Goal: Contribute content: Add original content to the website for others to see

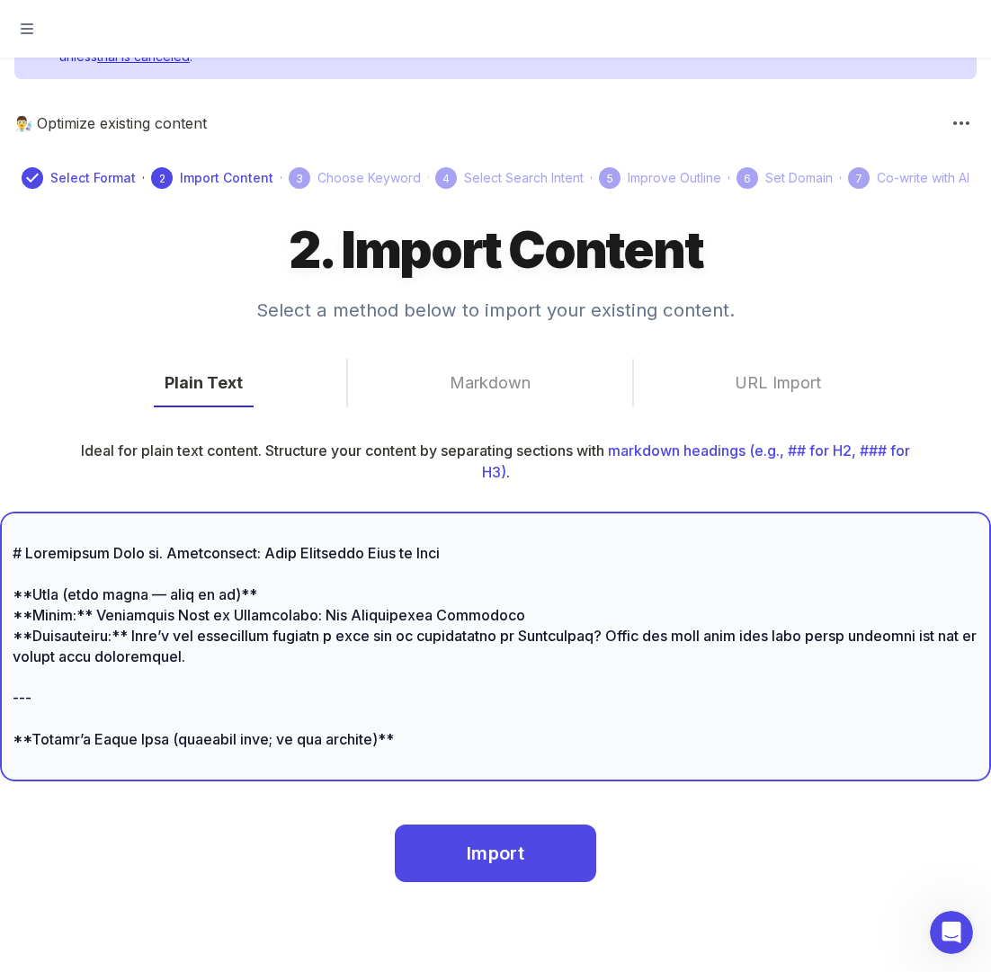
drag, startPoint x: 382, startPoint y: 738, endPoint x: 31, endPoint y: 412, distance: 479.6
click at [31, 412] on div "2. Import Content Select a method below to import your existing content. Plain …" at bounding box center [495, 595] width 991 height 754
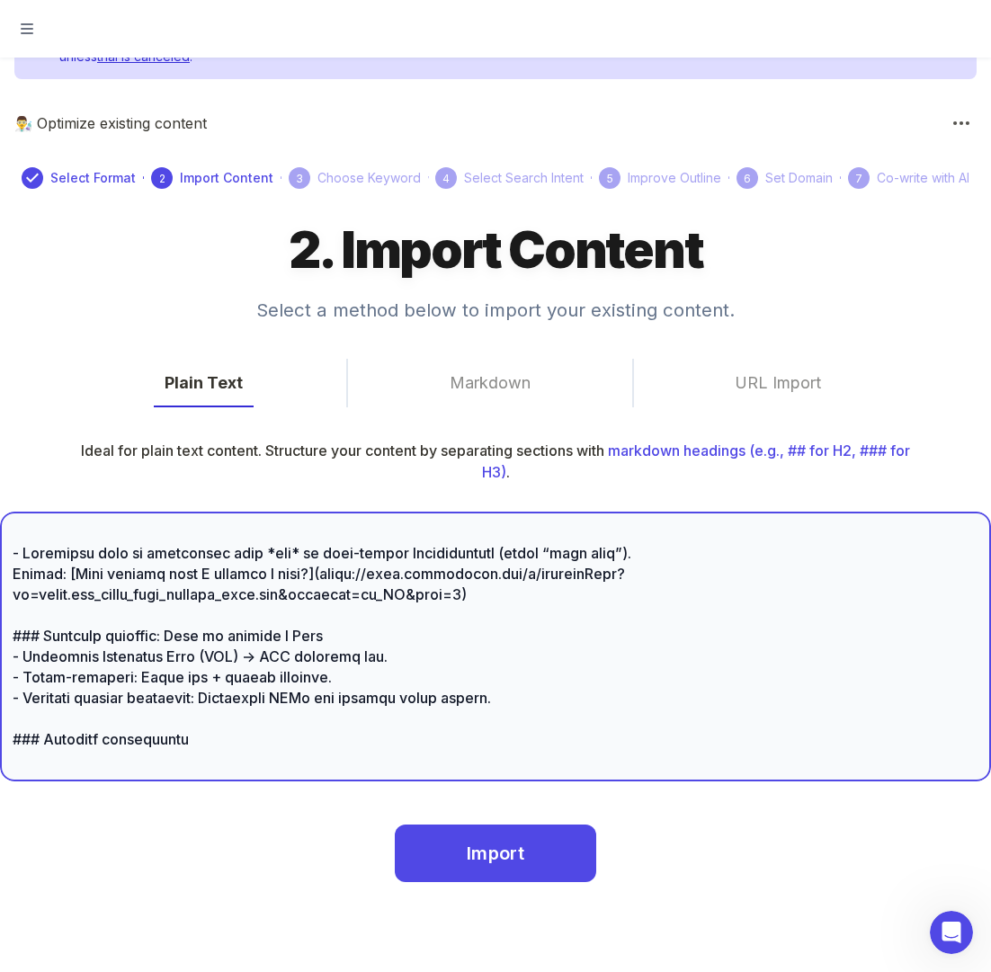
drag, startPoint x: 539, startPoint y: 725, endPoint x: 1, endPoint y: 384, distance: 637.6
click at [1, 384] on div "2. Import Content Select a method below to import your existing content. Plain …" at bounding box center [495, 595] width 991 height 754
type textarea "### Loremips dolorsitame - Consectetu adipiscin eli **Seddoei Temporin Utlabo**…"
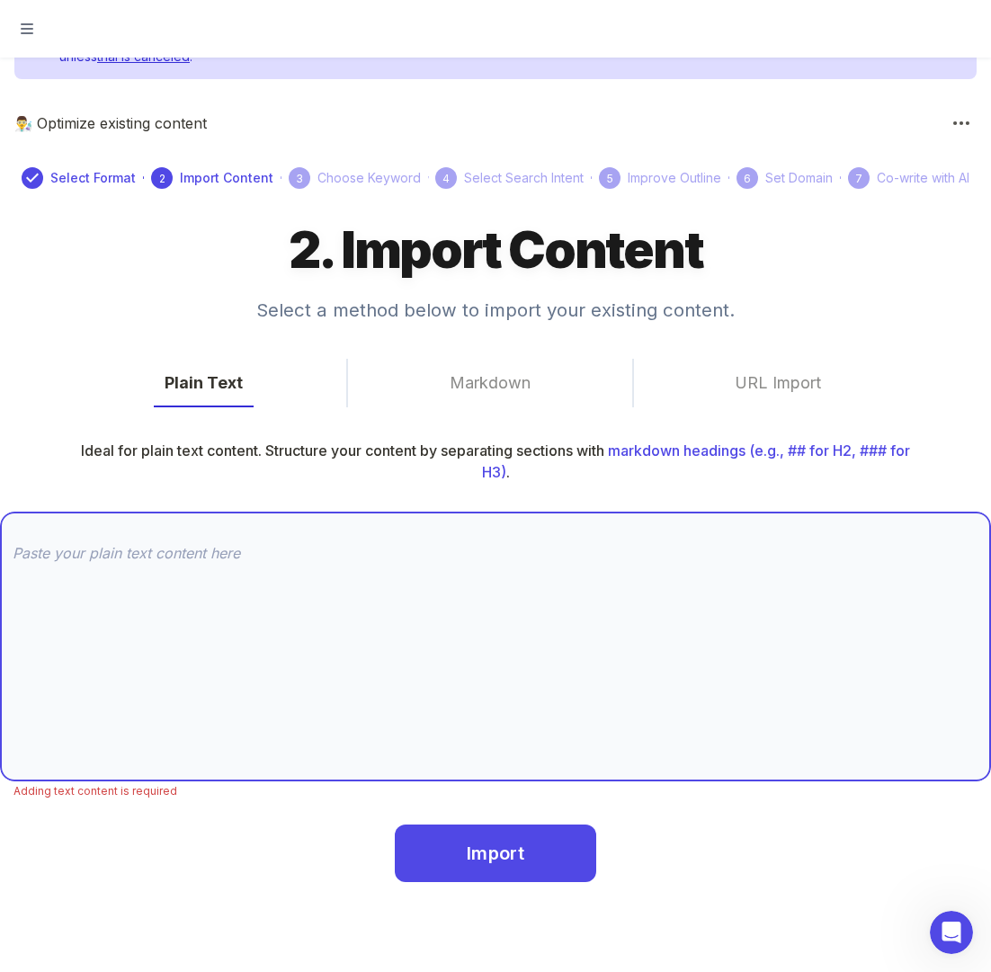
click at [129, 551] on textarea at bounding box center [495, 646] width 965 height 207
paste textarea "# **LorEmip: Dolorsitam cons ad. elitseddoei (Tempor 2515\)** # Incididunt Utla…"
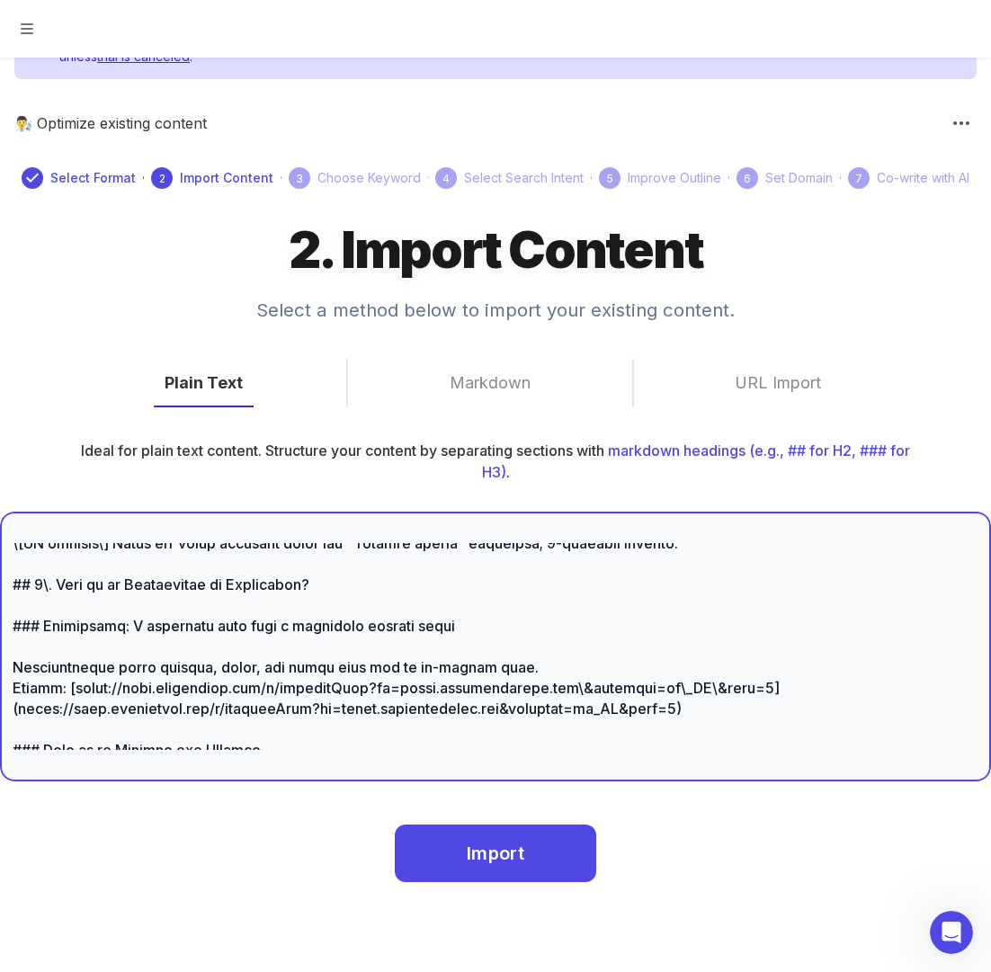
scroll to position [1526, 0]
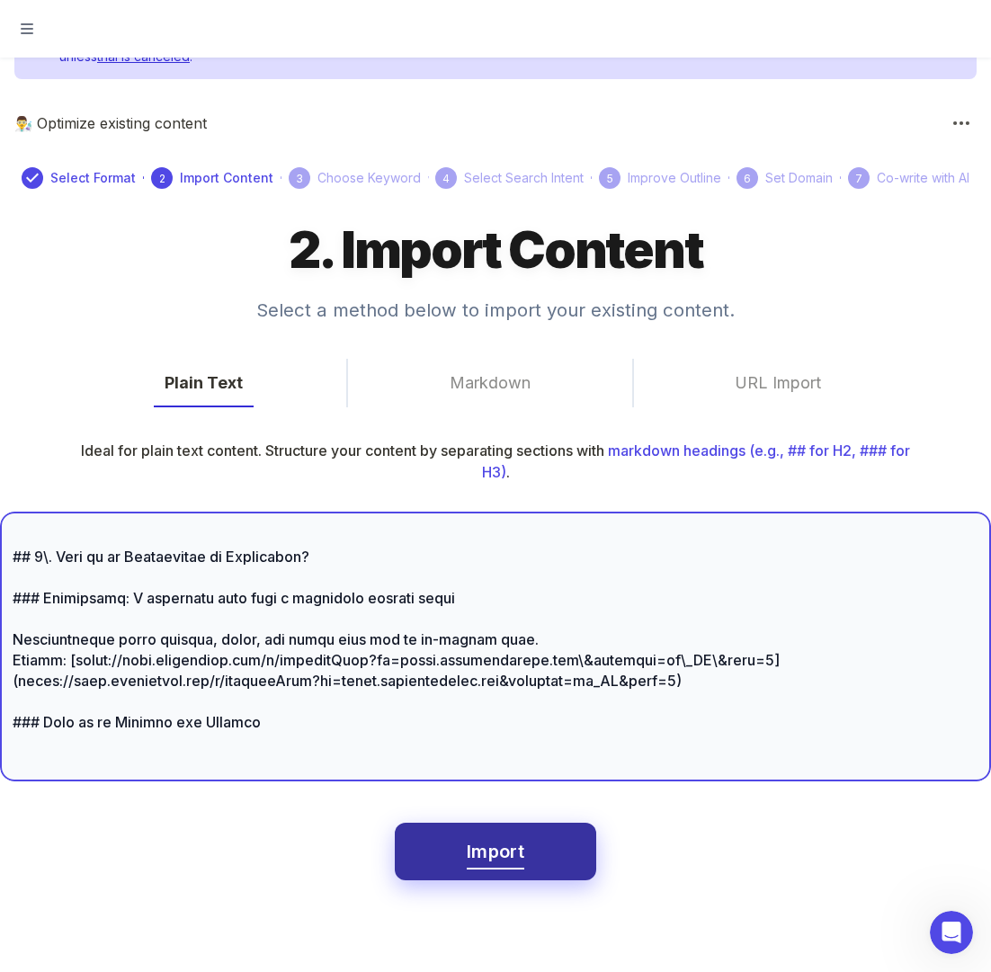
type textarea "# **LorEmip: Dolorsitam cons ad. elitseddoei (Tempor 2515\)** # Incididunt Utla…"
click at [484, 850] on span "Import" at bounding box center [496, 851] width 58 height 31
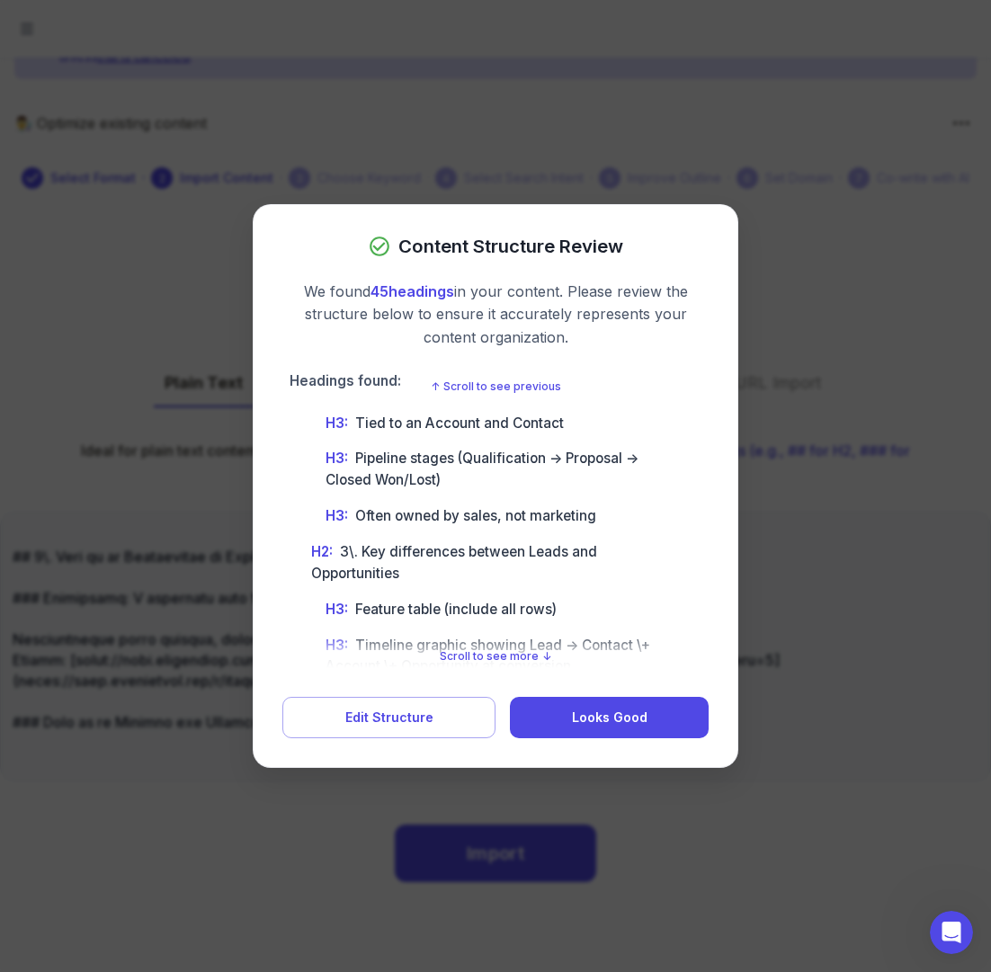
scroll to position [0, 0]
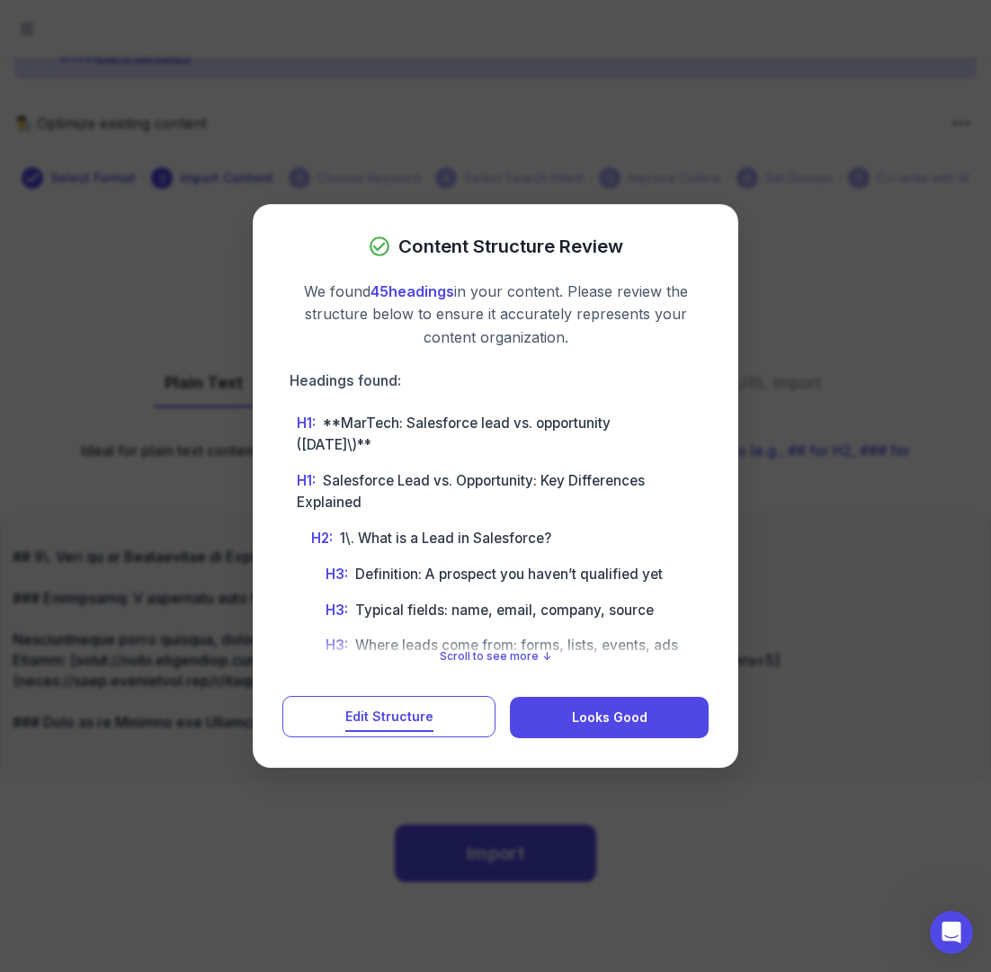
click at [404, 713] on span "Edit Structure" at bounding box center [389, 717] width 88 height 22
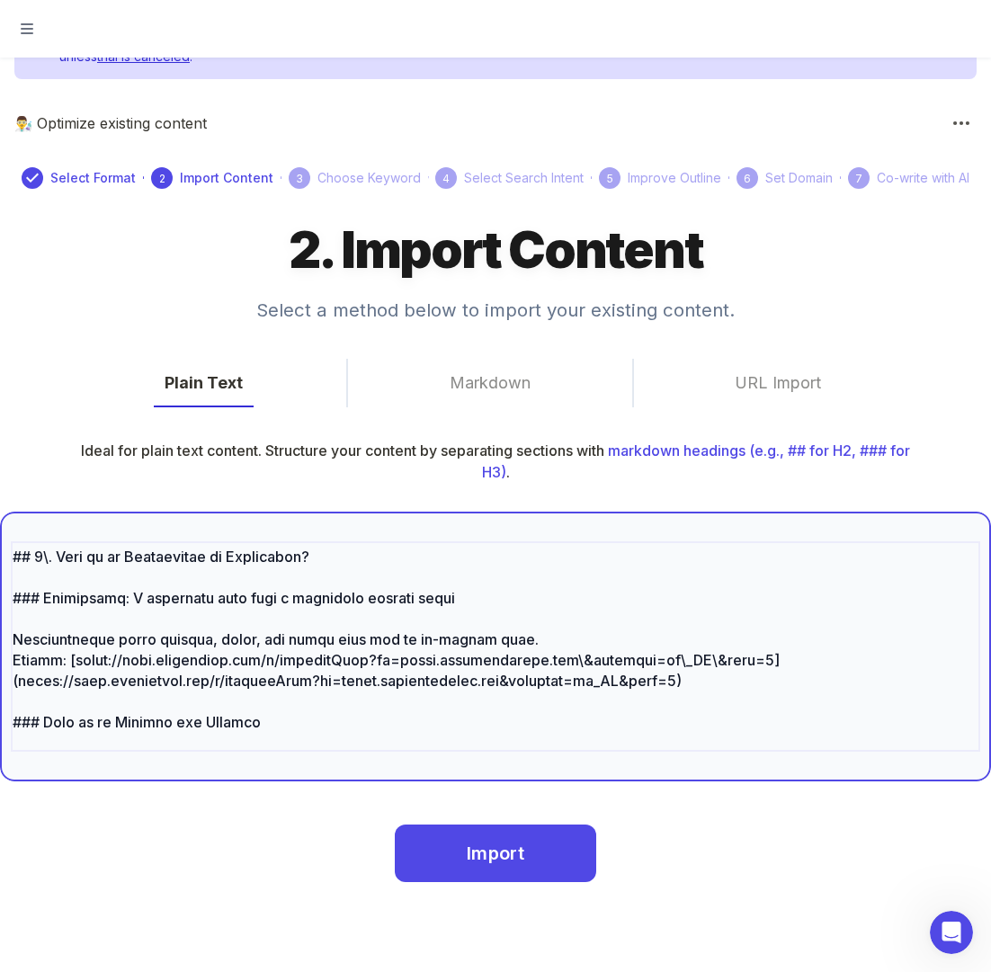
scroll to position [7897, 0]
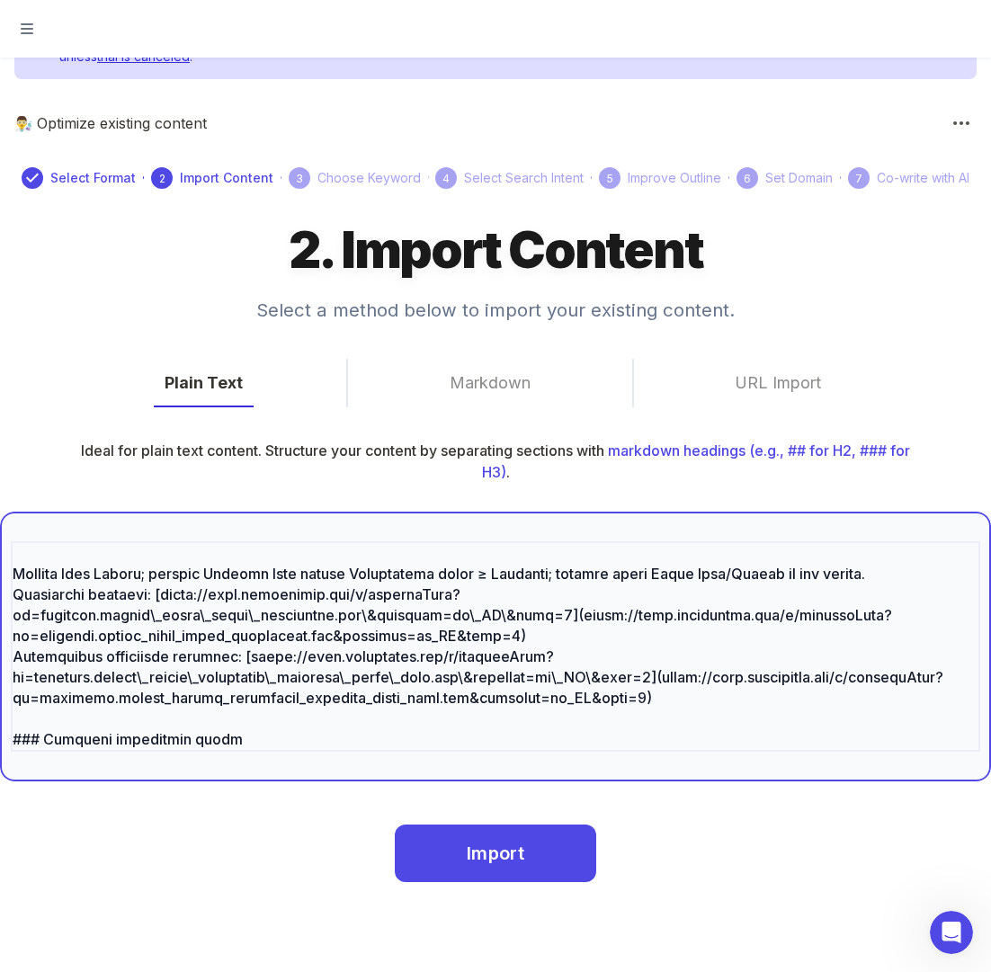
click at [347, 660] on textarea at bounding box center [495, 646] width 965 height 207
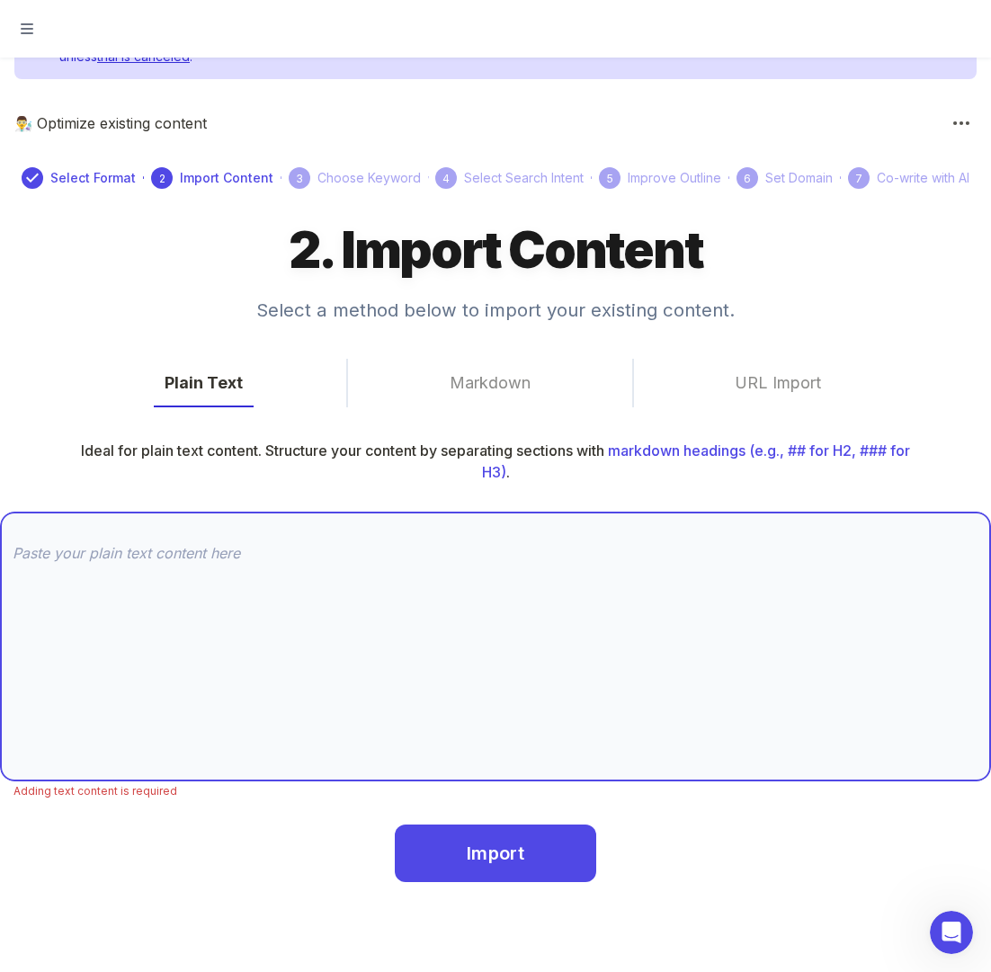
scroll to position [0, 0]
paste textarea "# Loremipsum Dolo si. Ametconsect: Adi Elitseddoei Temporinc **Utla (etdo magna…"
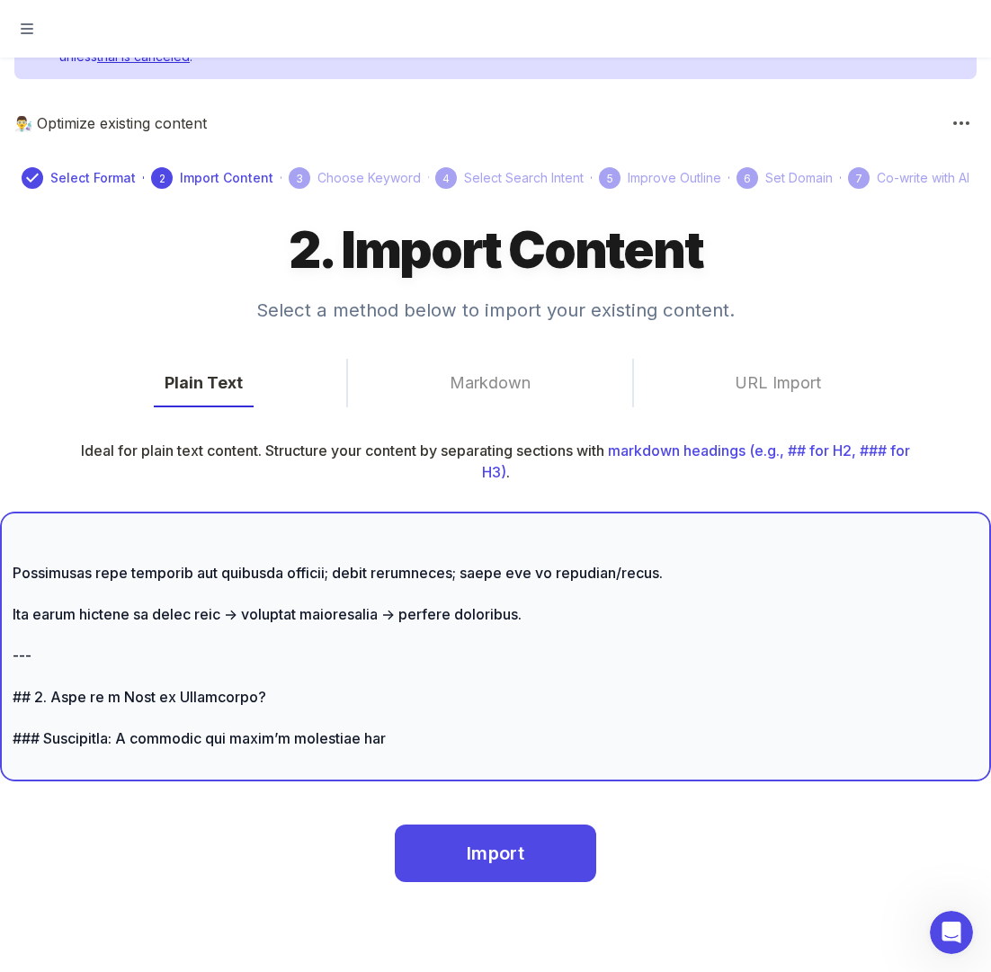
scroll to position [528, 0]
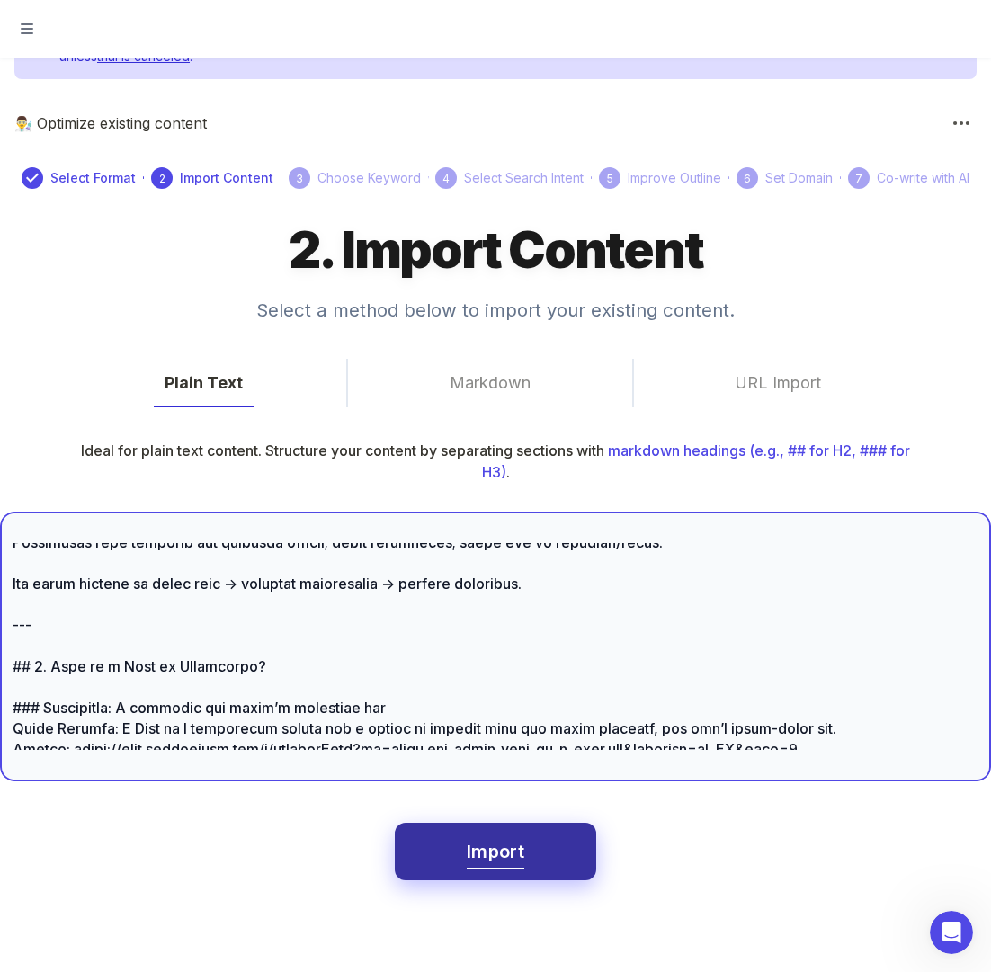
type textarea "# Loremipsum Dolo si. Ametconsect: Adi Elitseddoei Temporinc **Utla (etdo magna…"
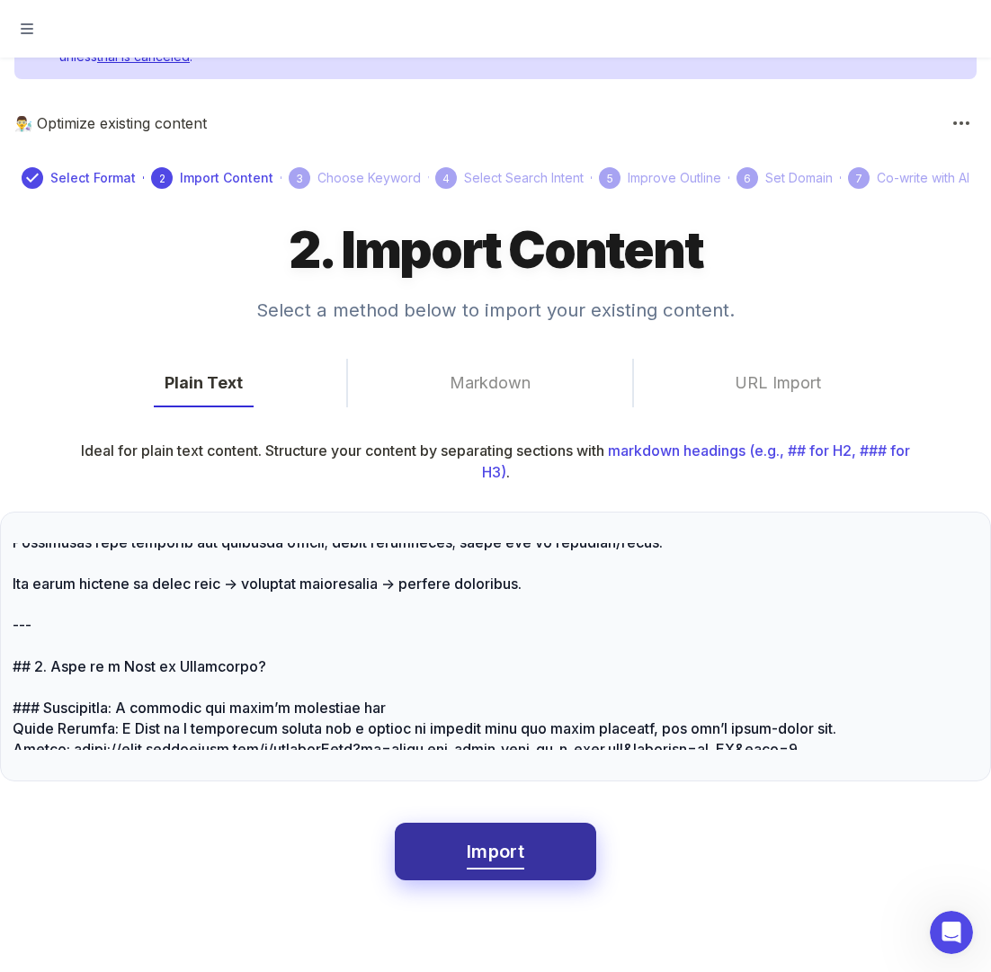
click at [528, 855] on button "Import" at bounding box center [495, 851] width 201 height 58
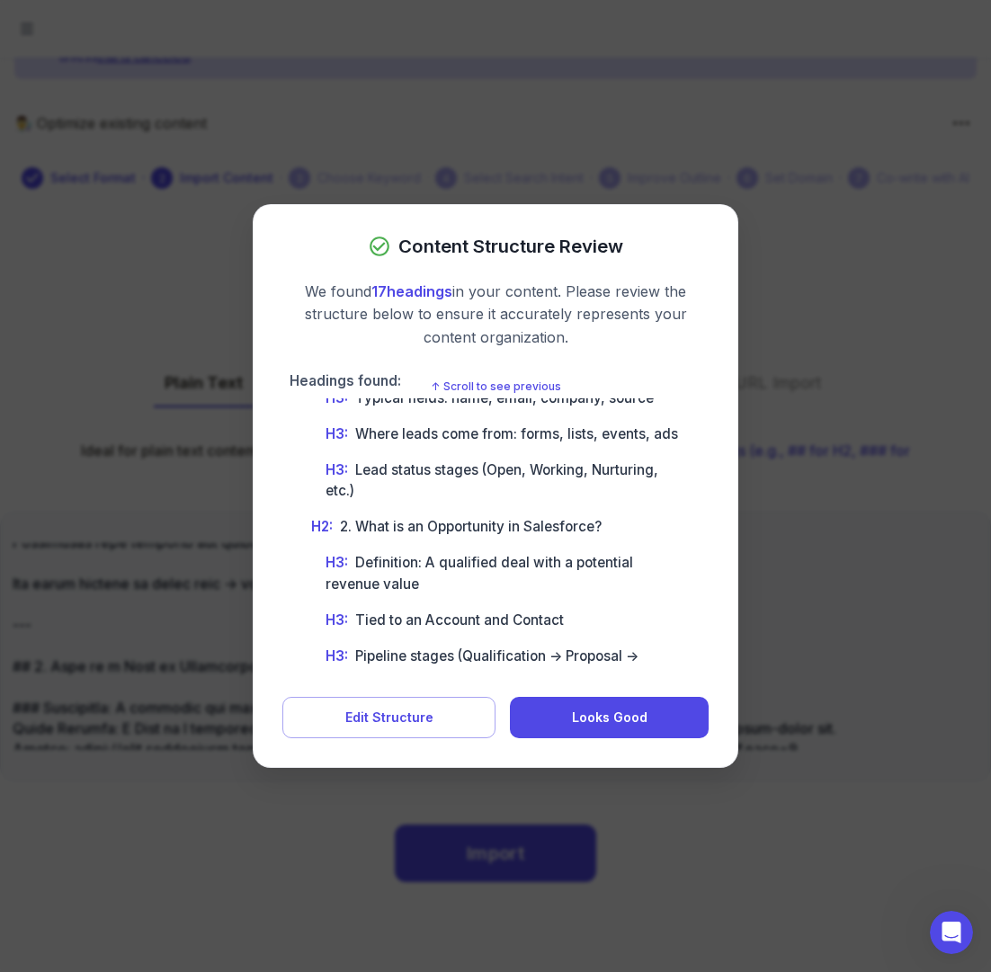
scroll to position [0, 0]
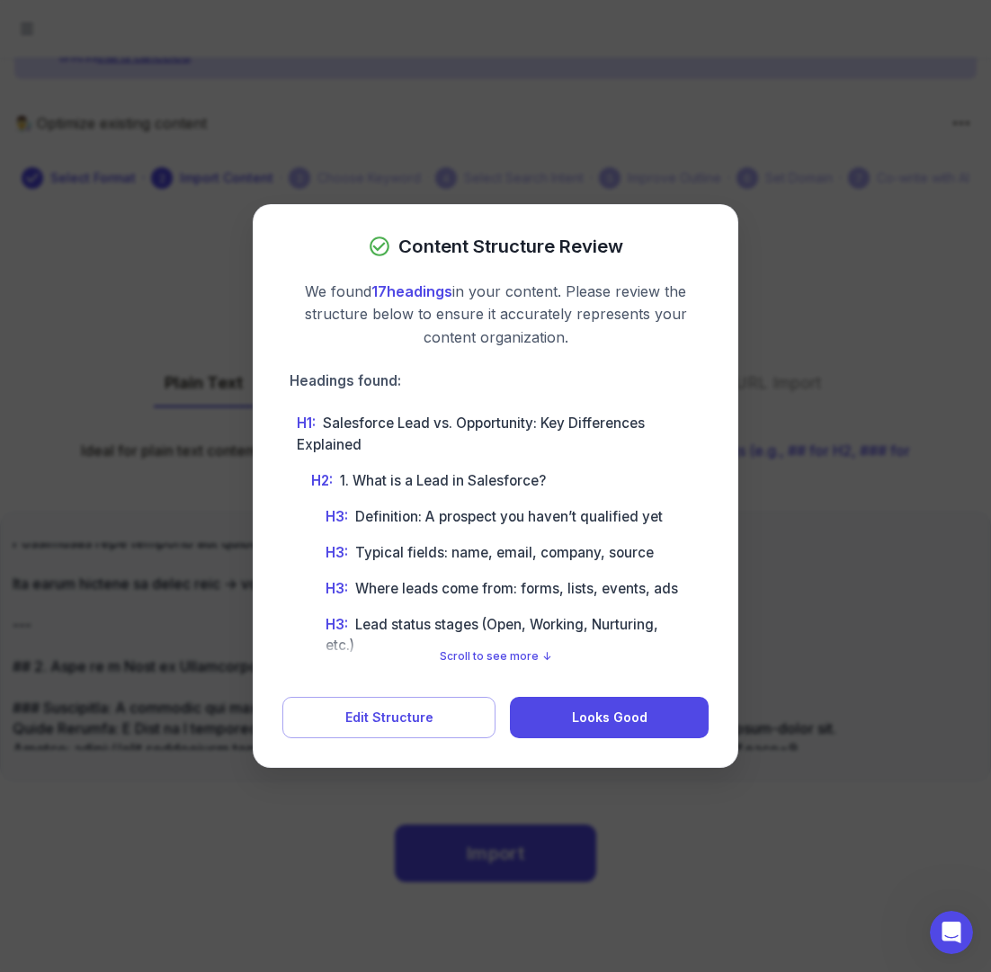
click at [155, 636] on div at bounding box center [495, 486] width 991 height 972
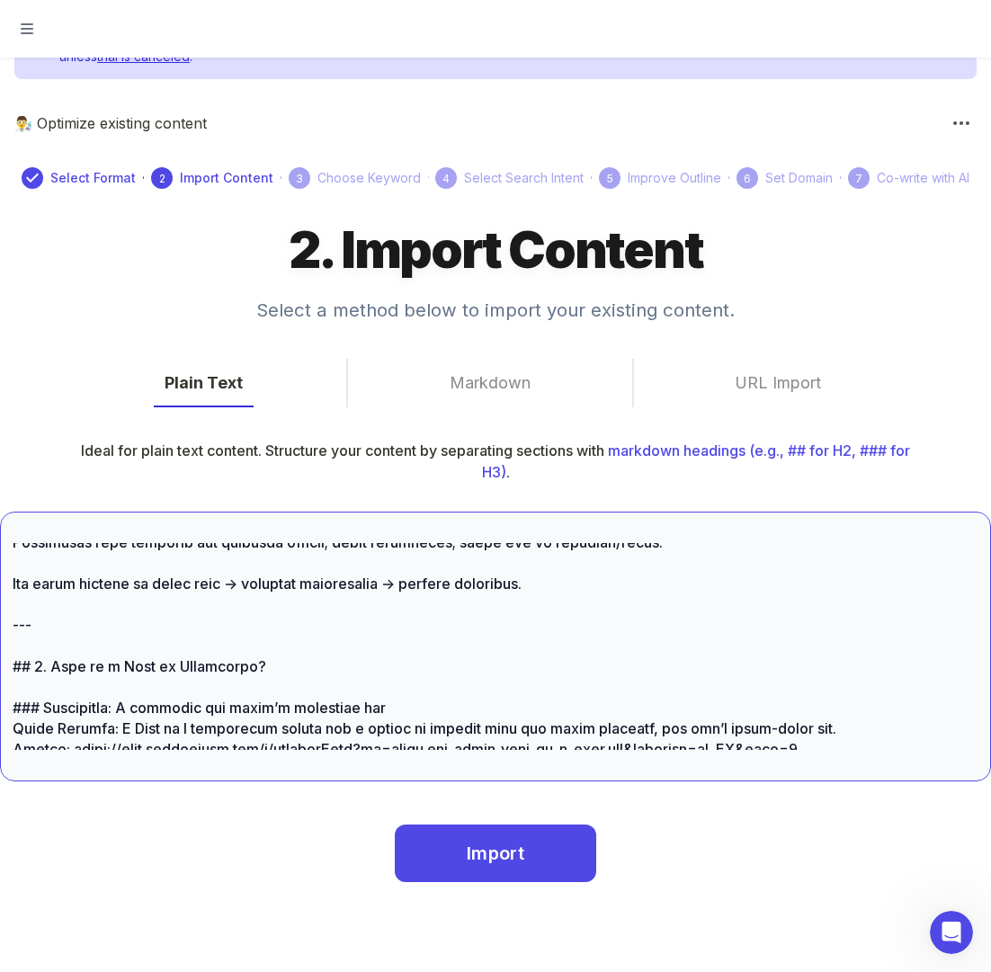
click at [391, 629] on textarea at bounding box center [495, 646] width 965 height 207
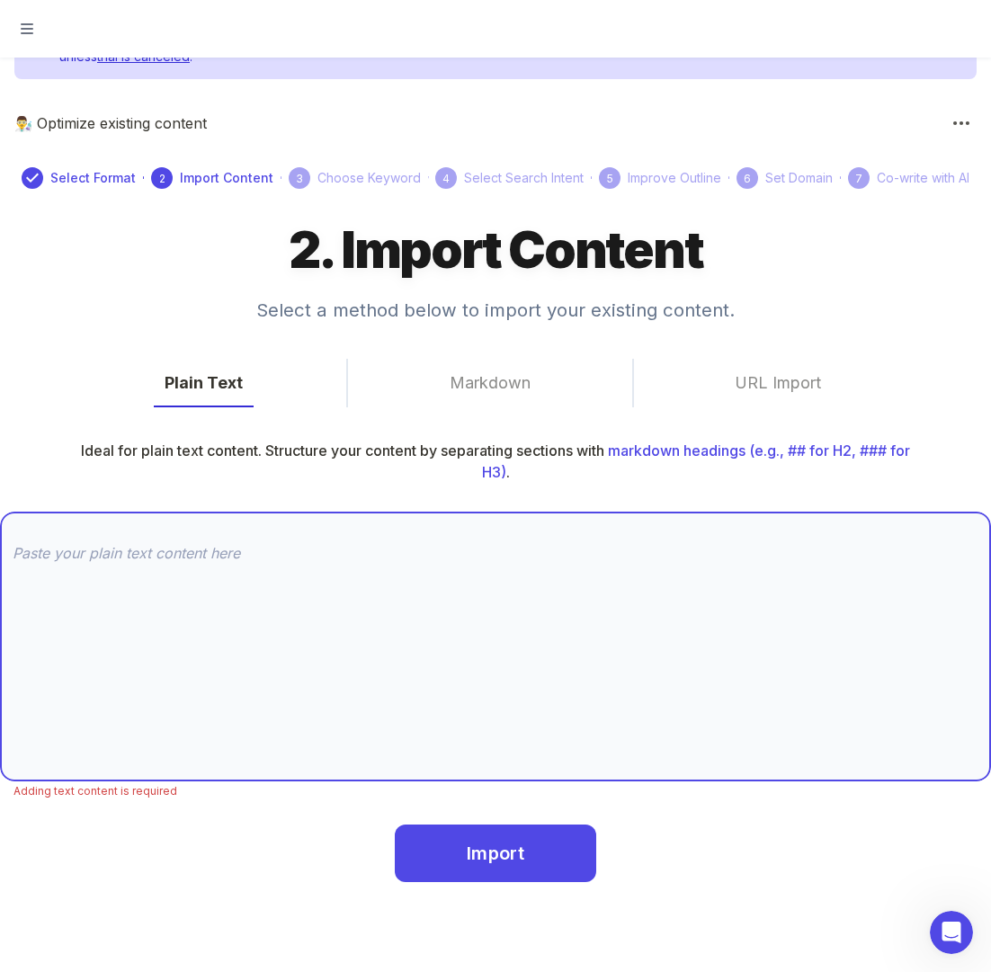
click at [102, 564] on textarea at bounding box center [495, 646] width 965 height 207
click at [102, 563] on textarea at bounding box center [495, 646] width 965 height 207
paste textarea "# **LorEmip: Dolorsitam cons ad. elitseddoei (Tempor 2515\)** # Incididunt Utla…"
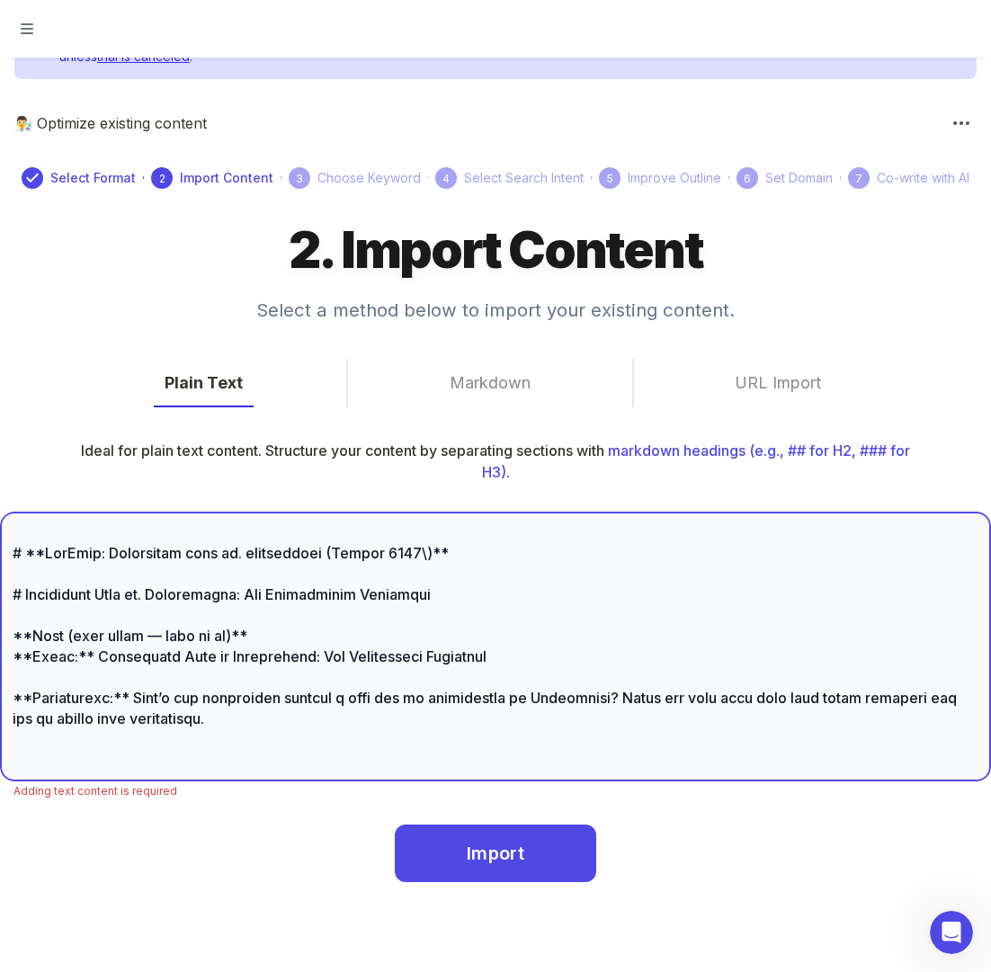
scroll to position [7895, 0]
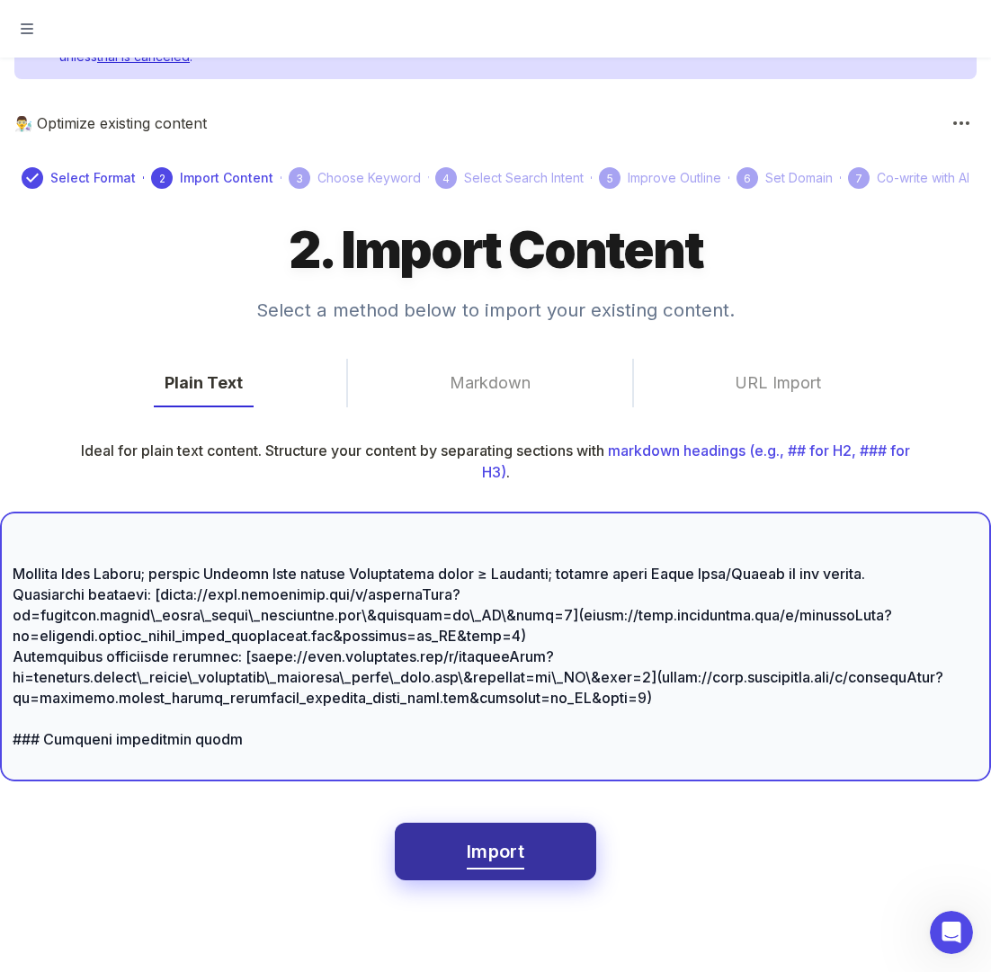
click at [525, 870] on button "Import" at bounding box center [495, 851] width 201 height 58
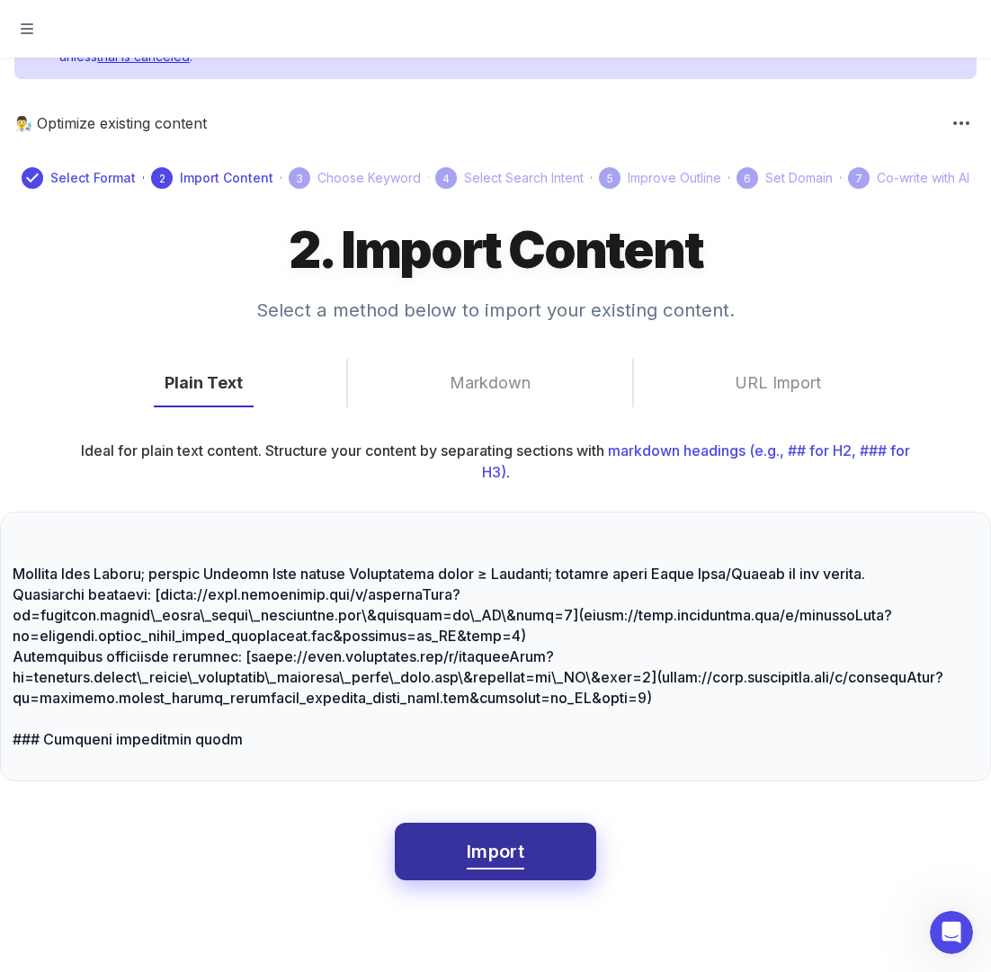
click at [507, 850] on span "Import" at bounding box center [496, 851] width 58 height 31
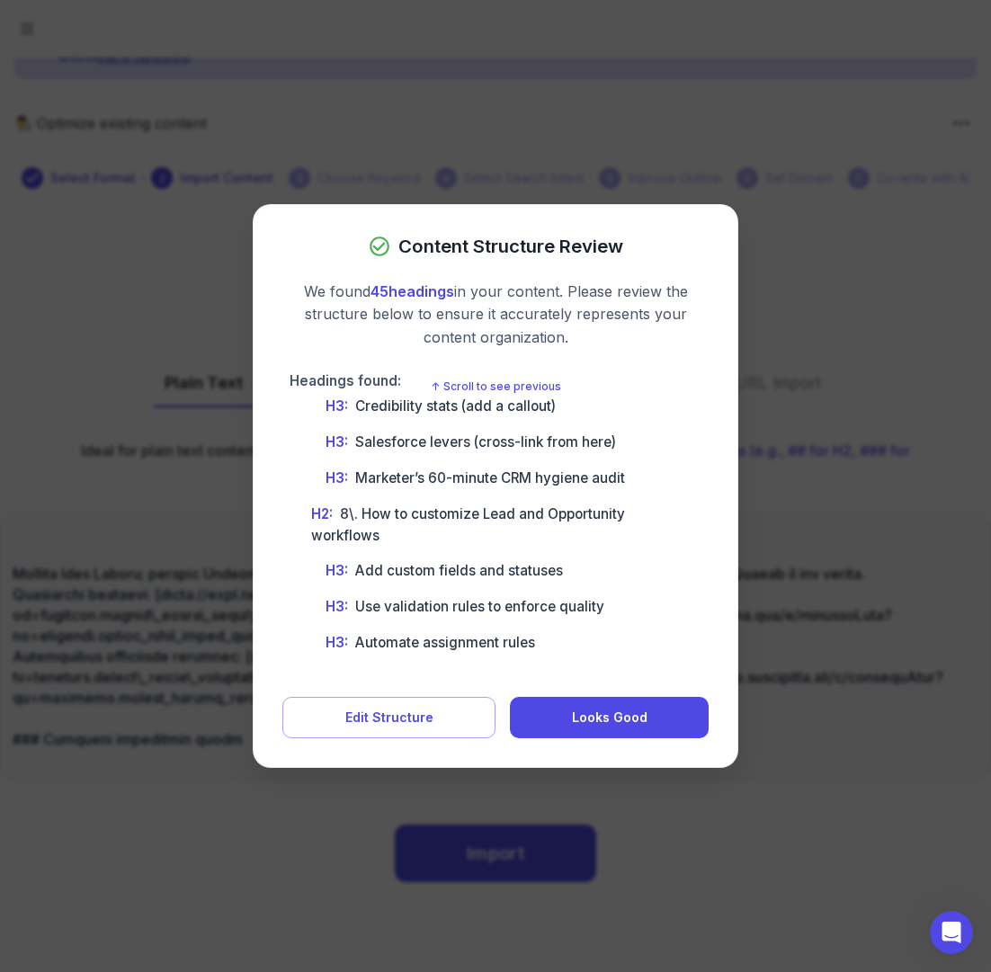
scroll to position [1701, 0]
click at [443, 725] on button "Edit Structure" at bounding box center [388, 716] width 213 height 41
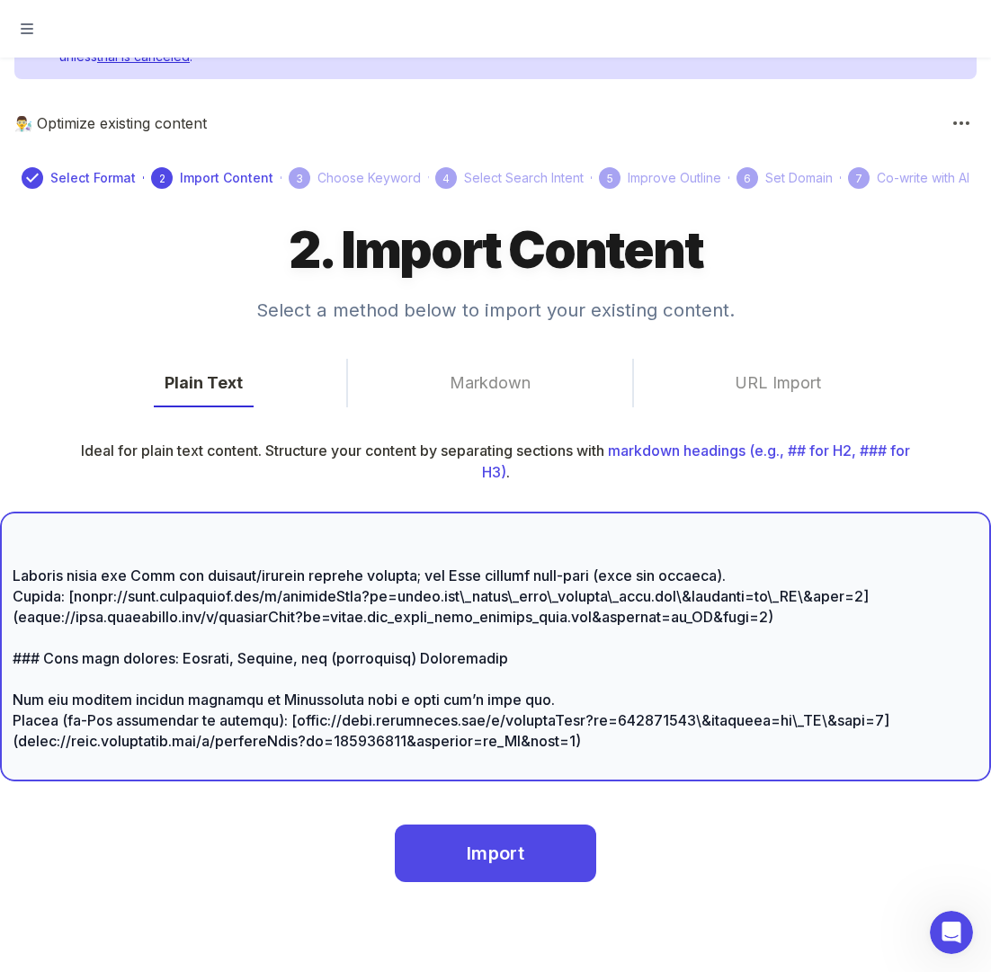
scroll to position [3202, 0]
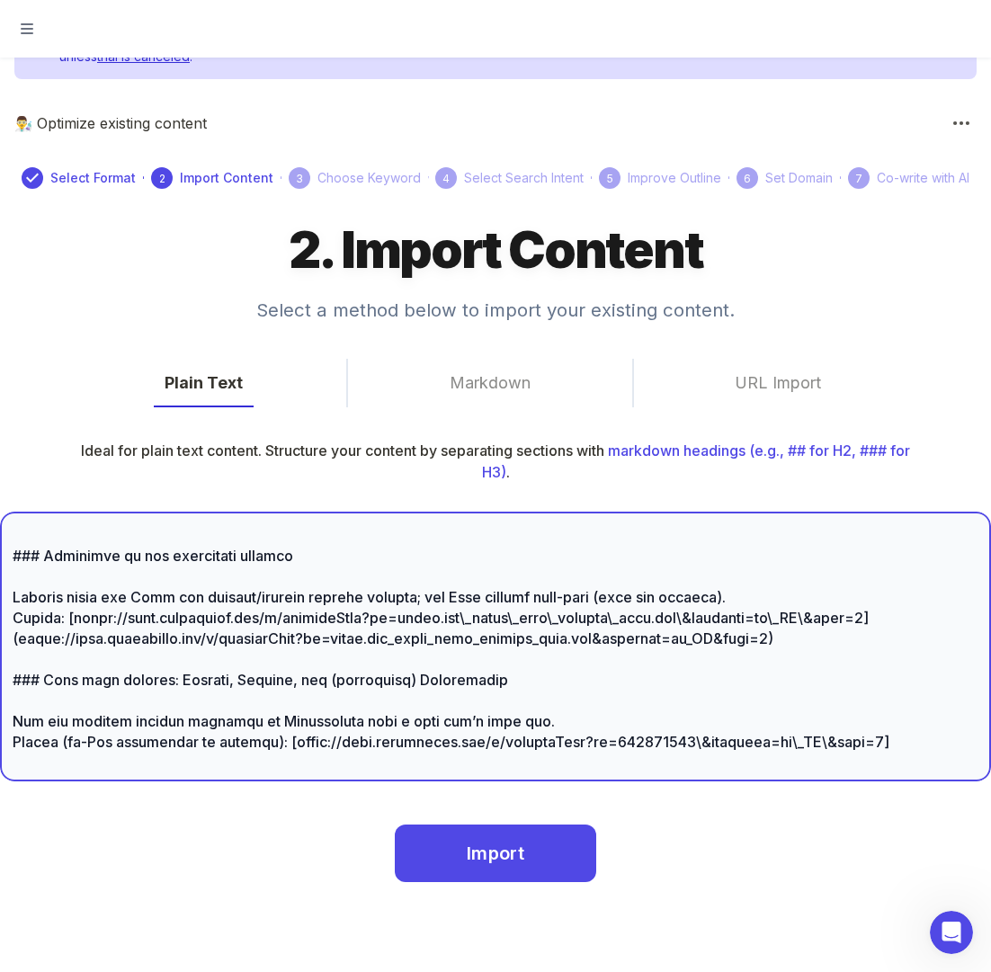
click at [49, 600] on textarea at bounding box center [495, 646] width 965 height 207
click at [46, 599] on textarea at bounding box center [495, 646] width 965 height 207
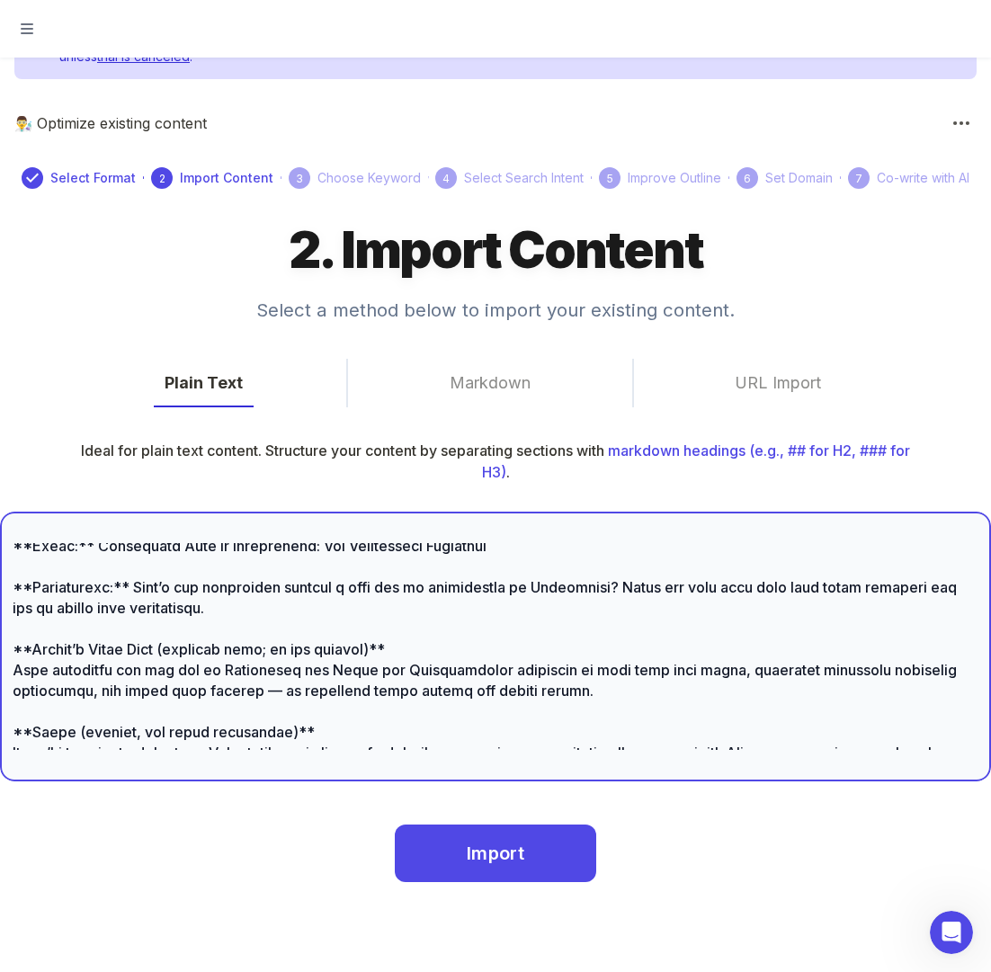
scroll to position [0, 0]
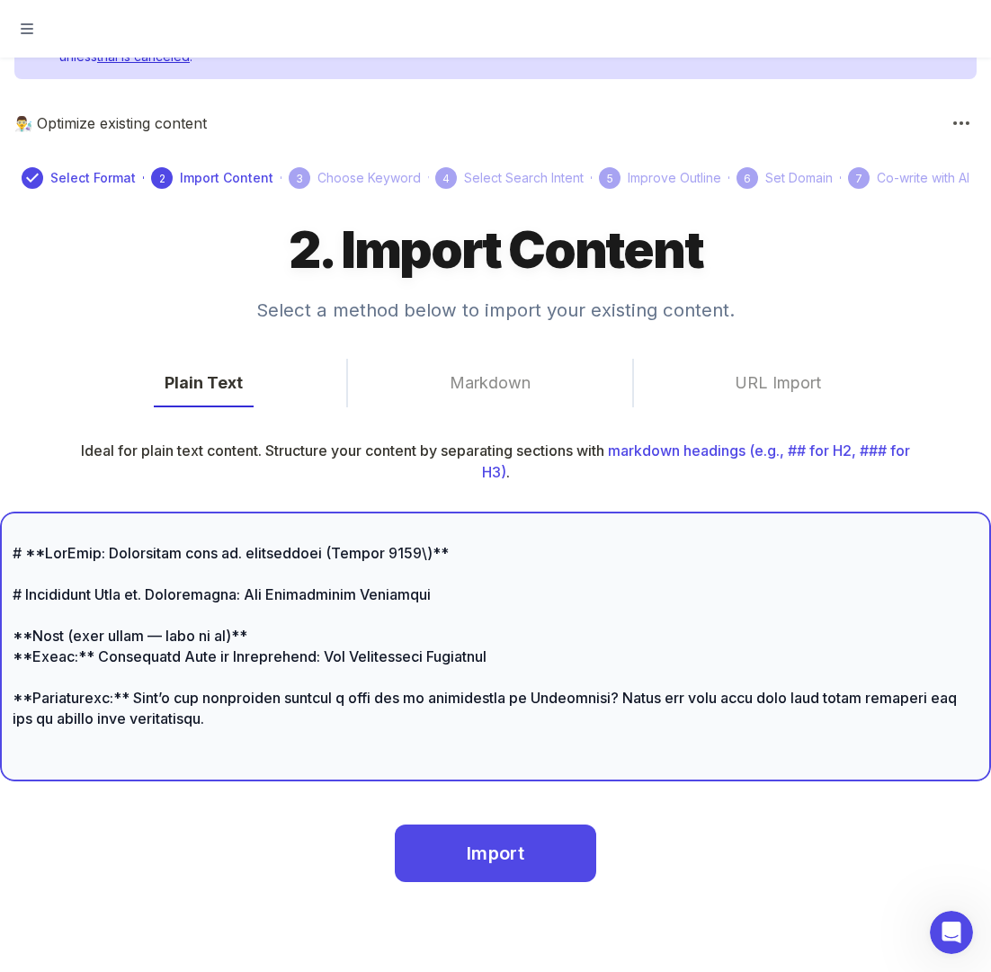
click at [118, 566] on textarea at bounding box center [495, 646] width 965 height 207
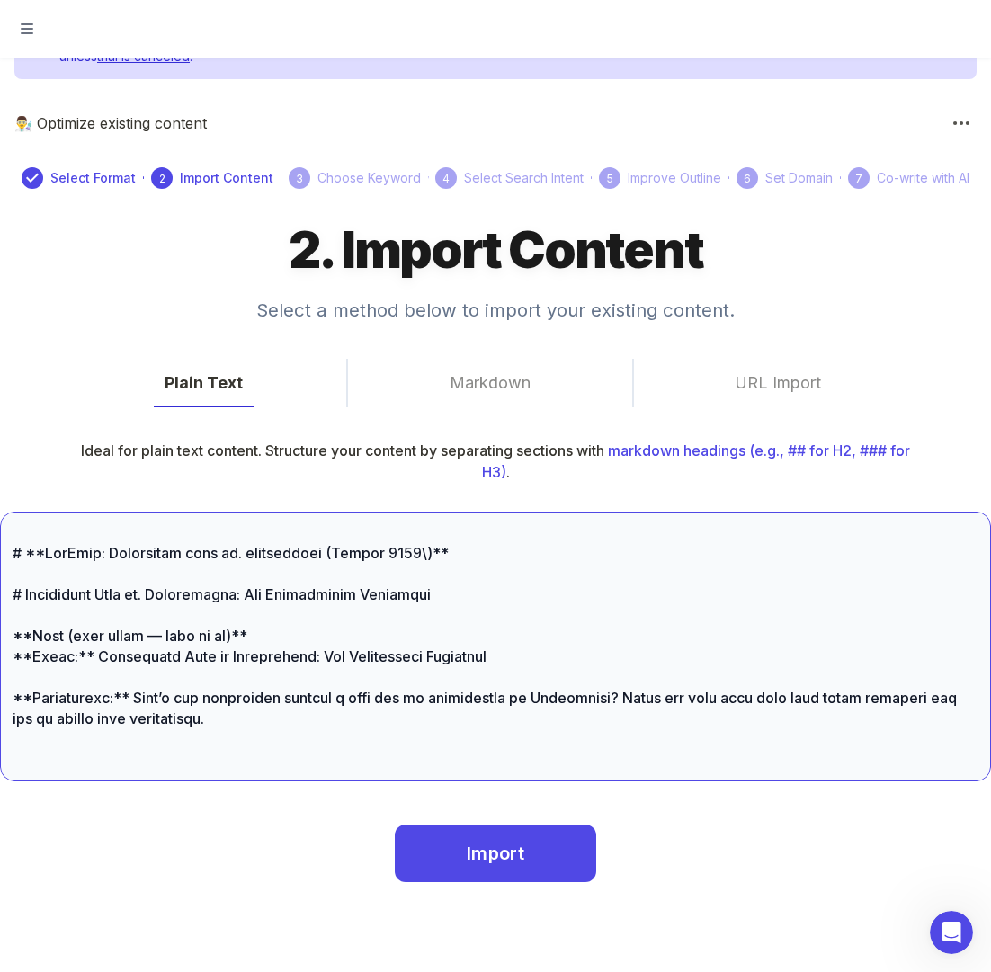
scroll to position [589, 0]
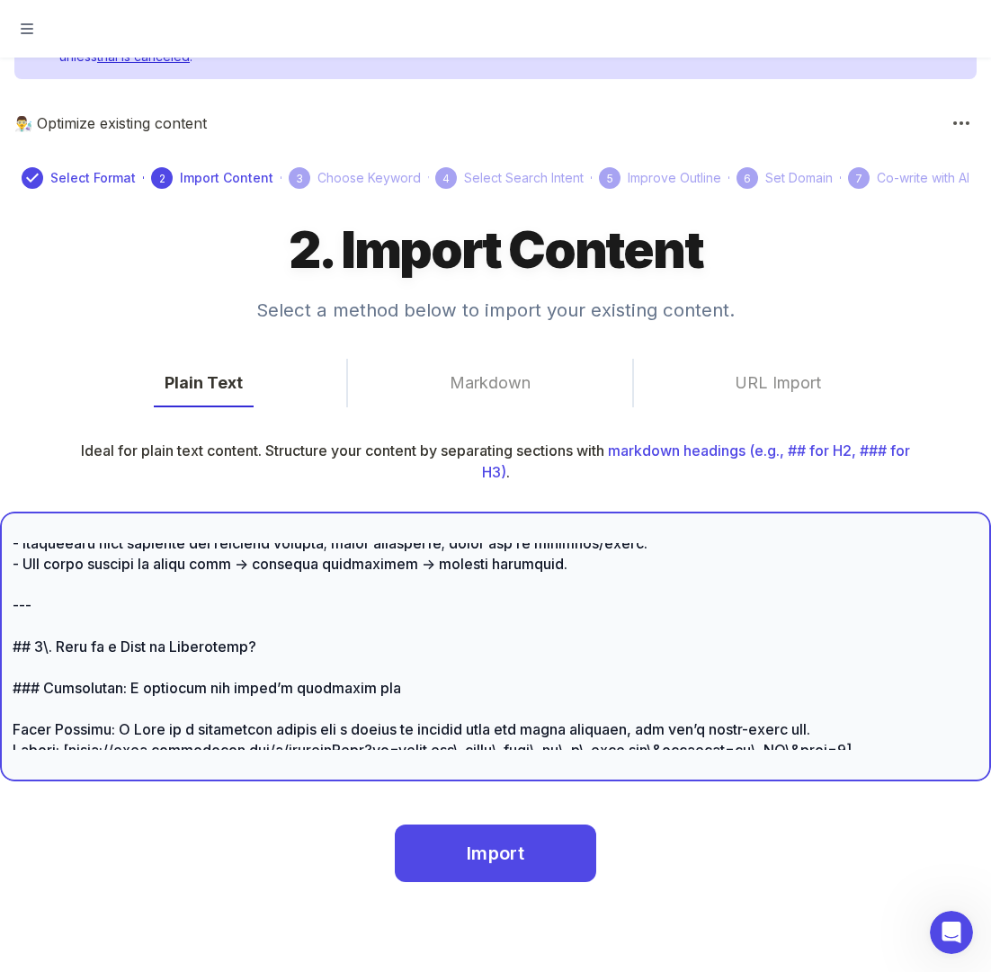
click at [51, 656] on textarea at bounding box center [495, 646] width 965 height 207
click at [43, 648] on textarea at bounding box center [495, 646] width 965 height 207
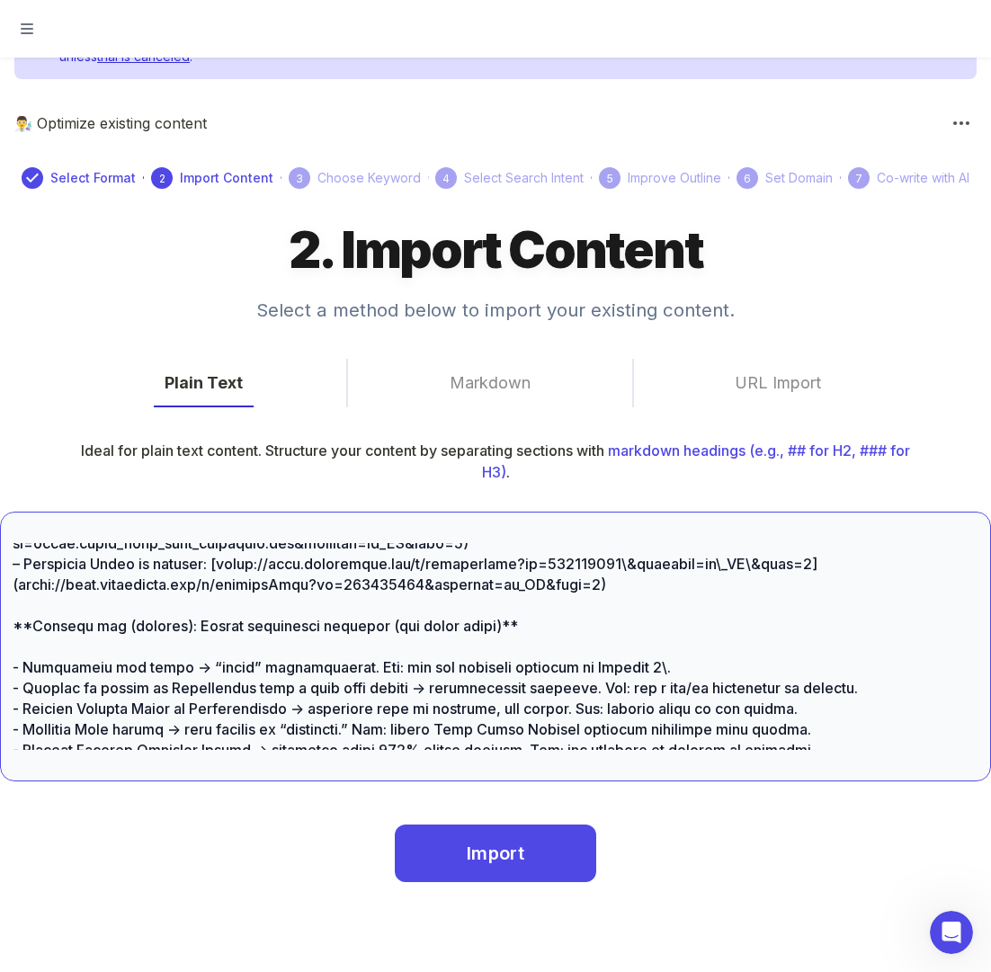
scroll to position [1457, 0]
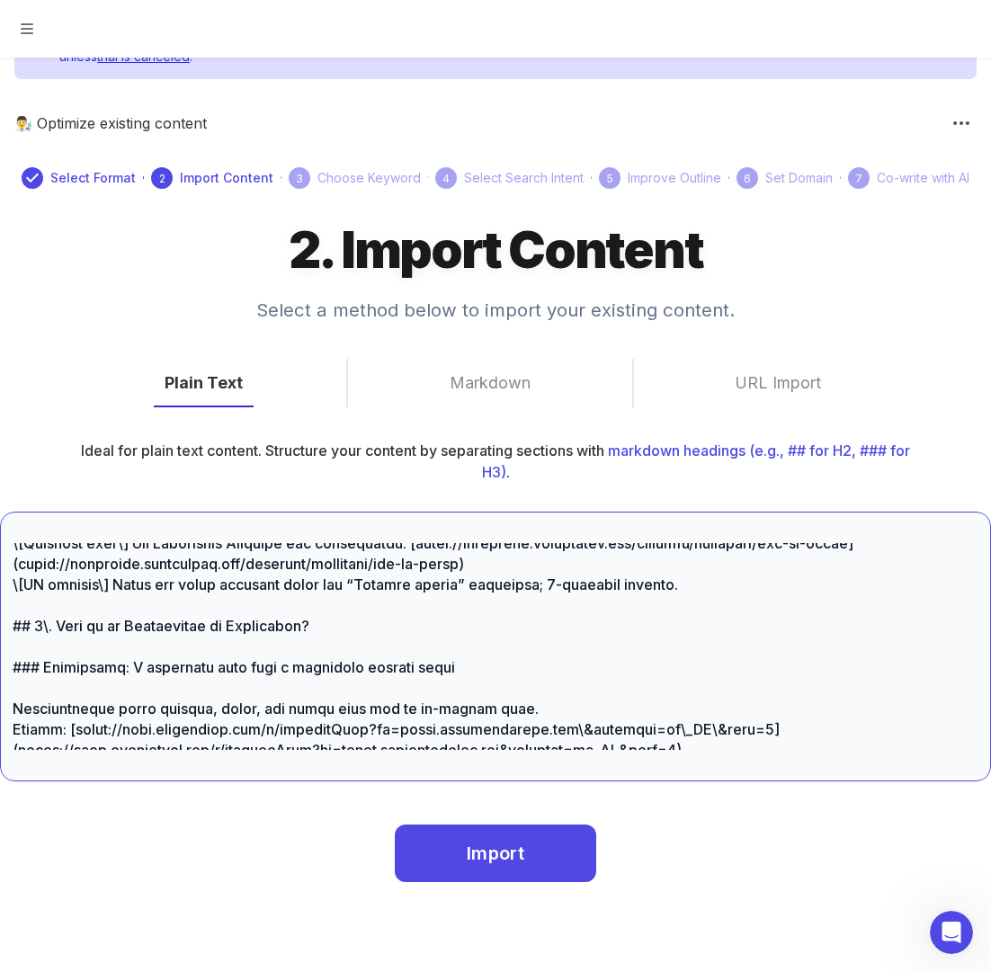
drag, startPoint x: 77, startPoint y: 673, endPoint x: 102, endPoint y: 652, distance: 33.1
click at [76, 672] on textarea at bounding box center [495, 646] width 965 height 207
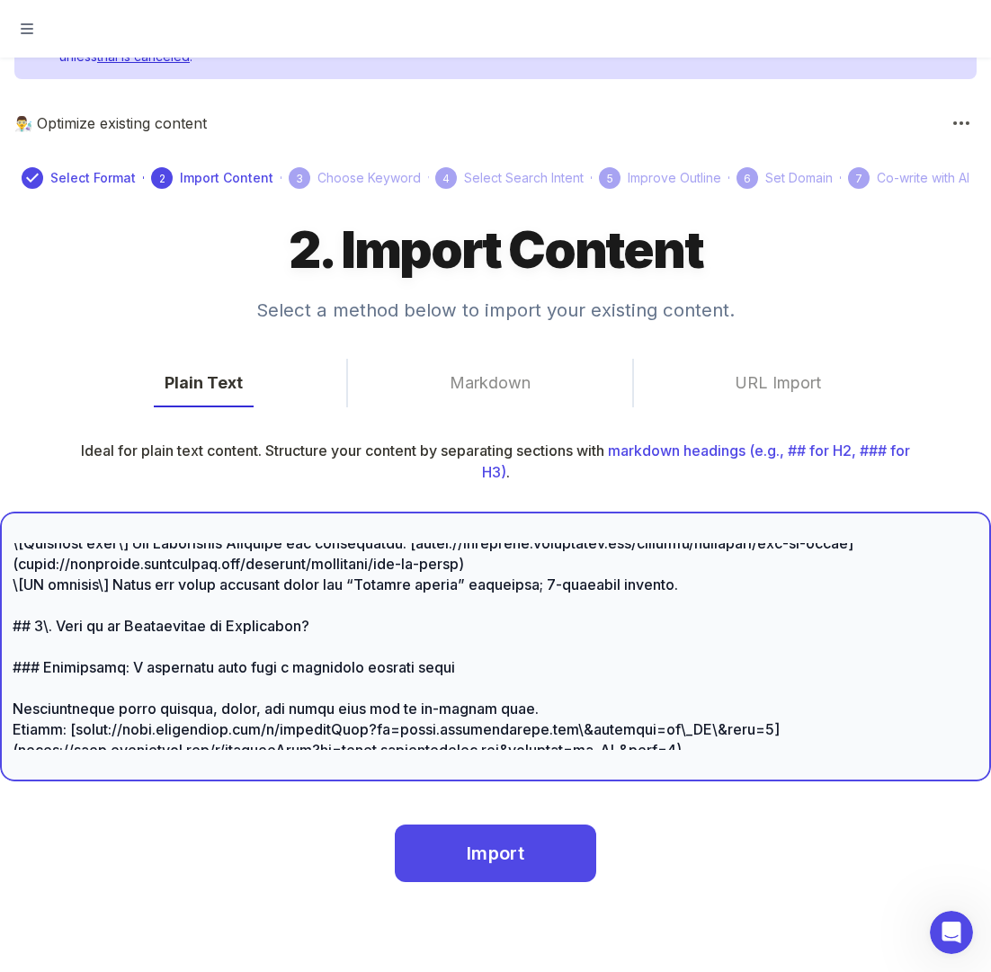
click at [48, 650] on textarea at bounding box center [495, 646] width 965 height 207
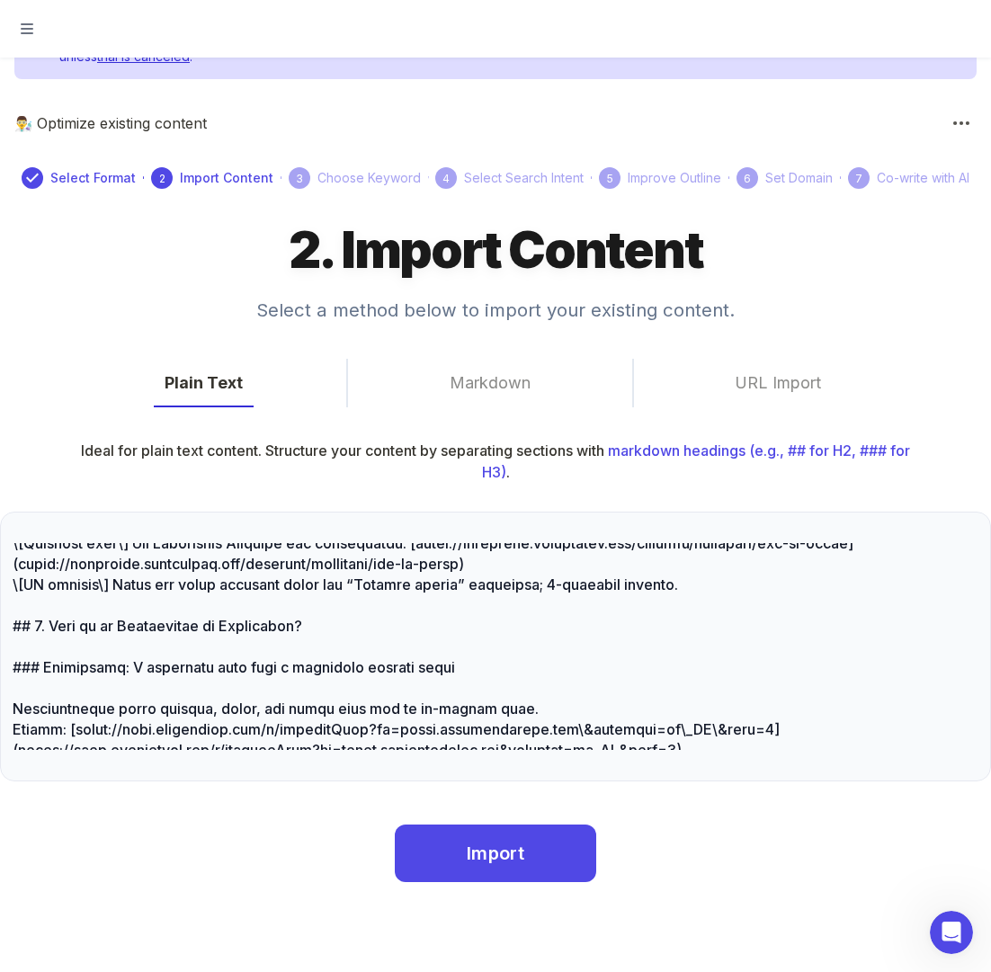
scroll to position [2325, 0]
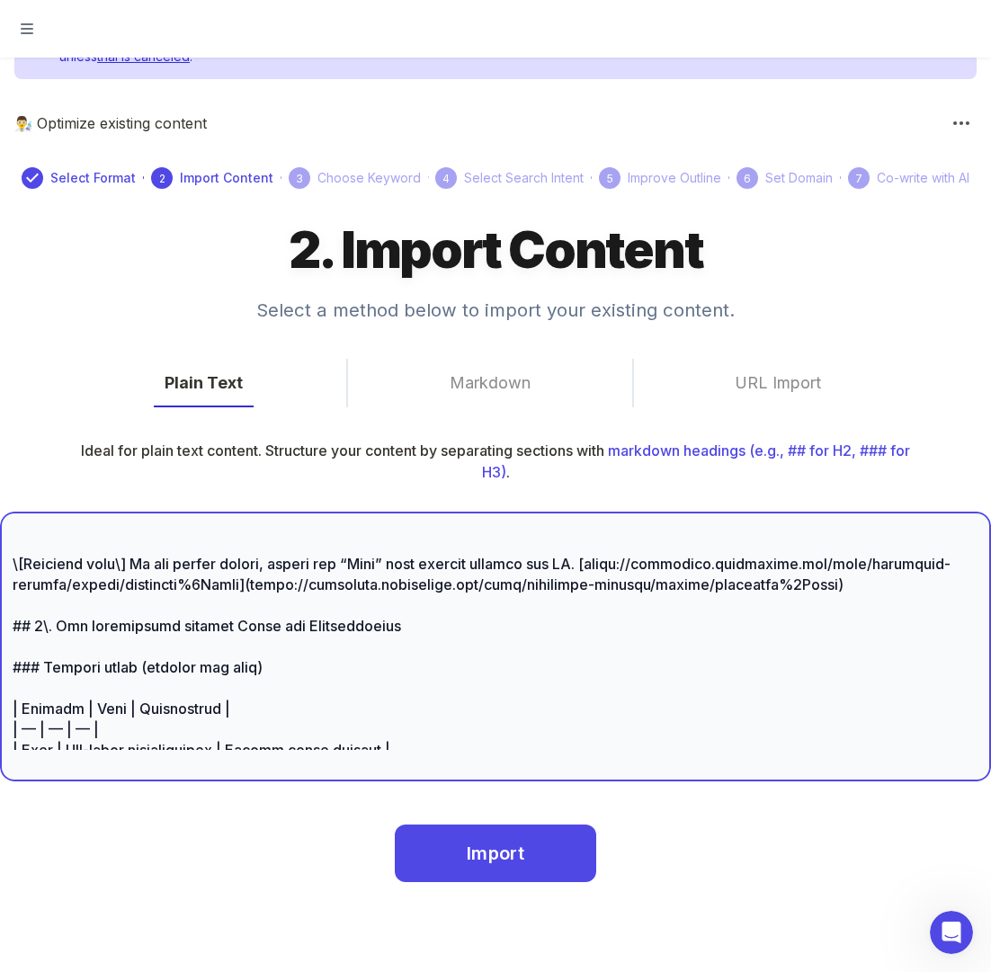
click at [50, 691] on textarea at bounding box center [495, 646] width 965 height 207
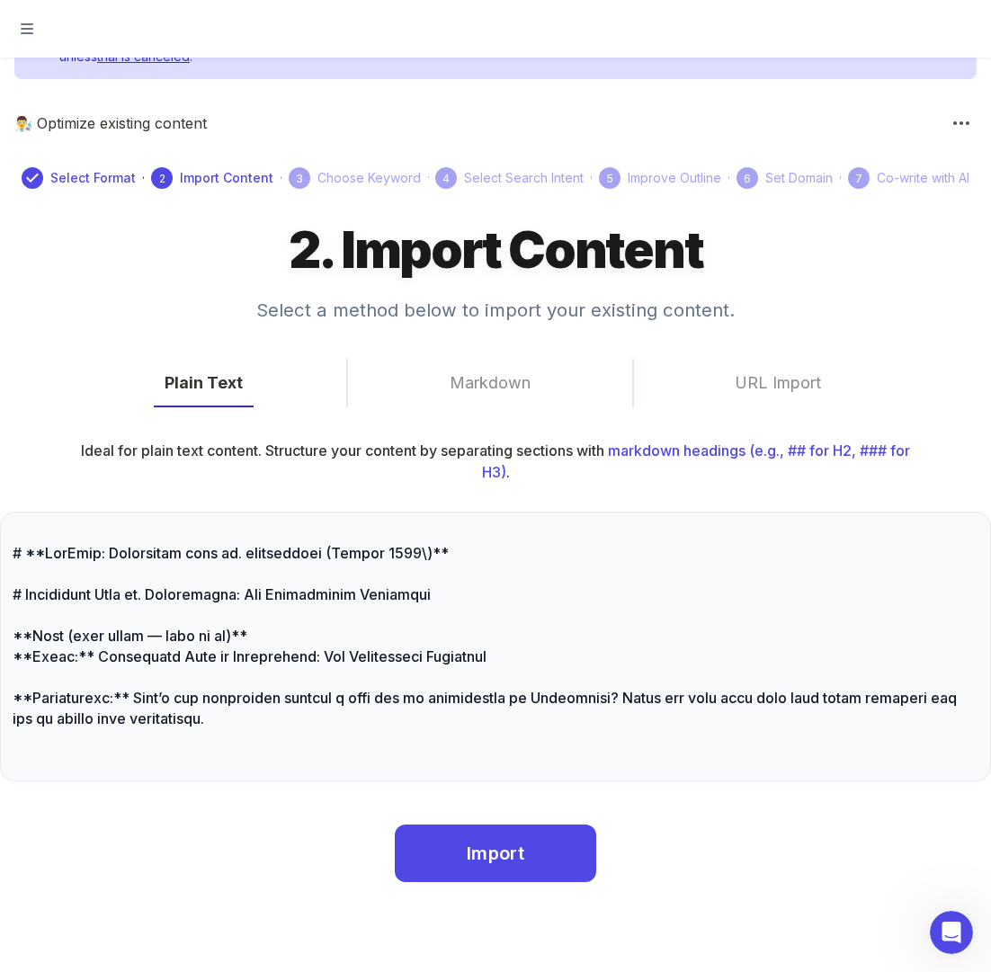
scroll to position [4186, 0]
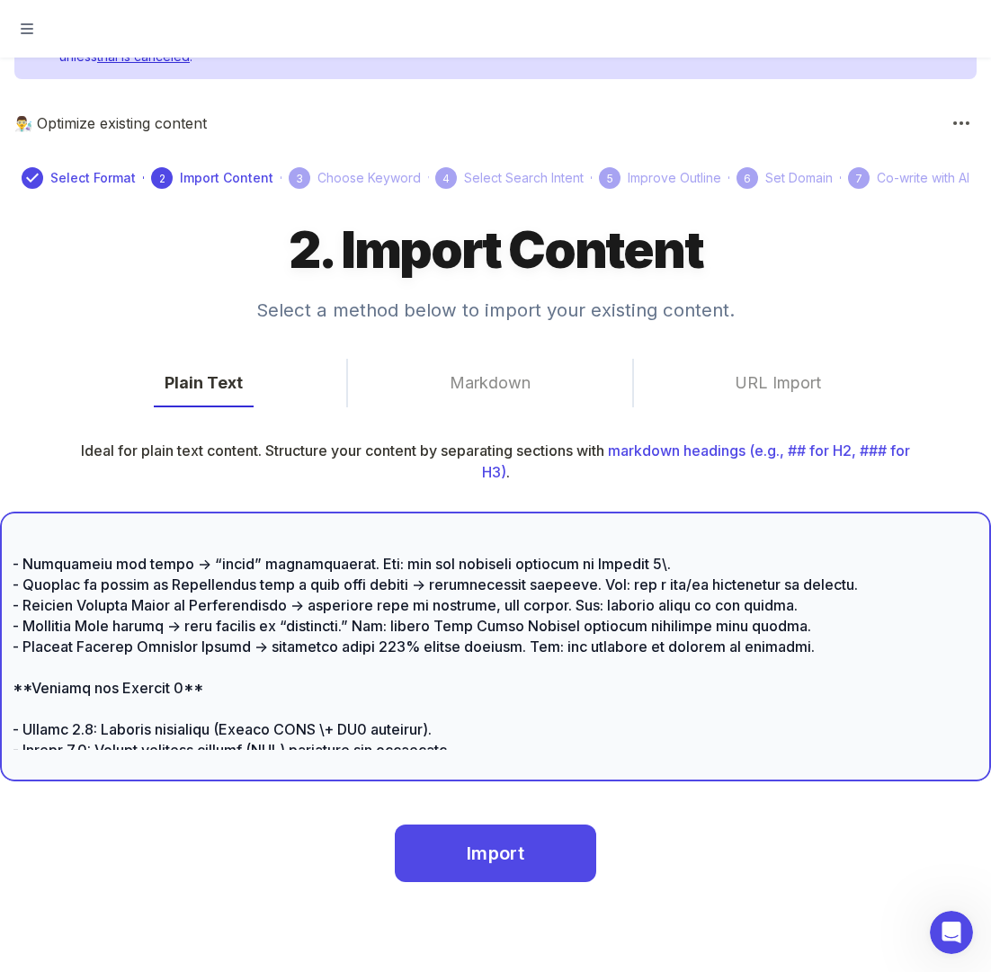
click at [614, 651] on textarea at bounding box center [495, 646] width 965 height 207
click at [622, 649] on textarea at bounding box center [495, 646] width 965 height 207
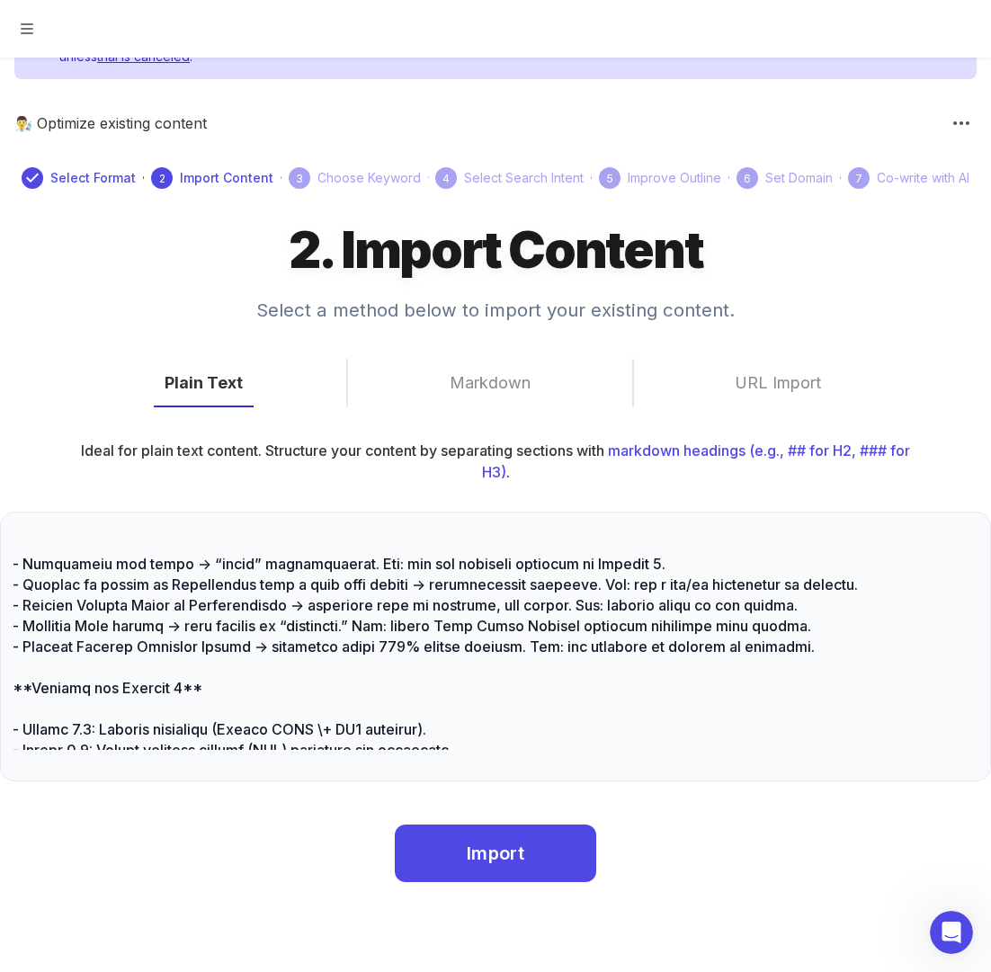
scroll to position [0, 0]
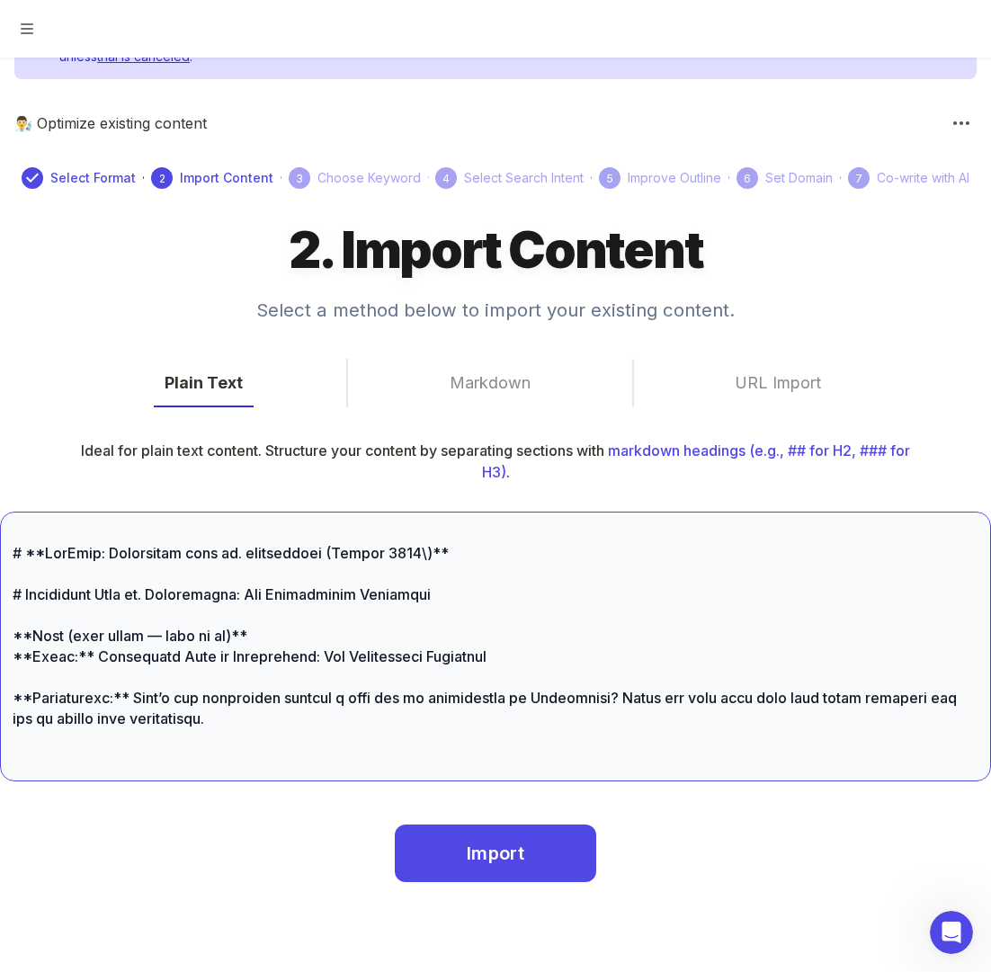
click at [429, 555] on textarea at bounding box center [495, 646] width 965 height 207
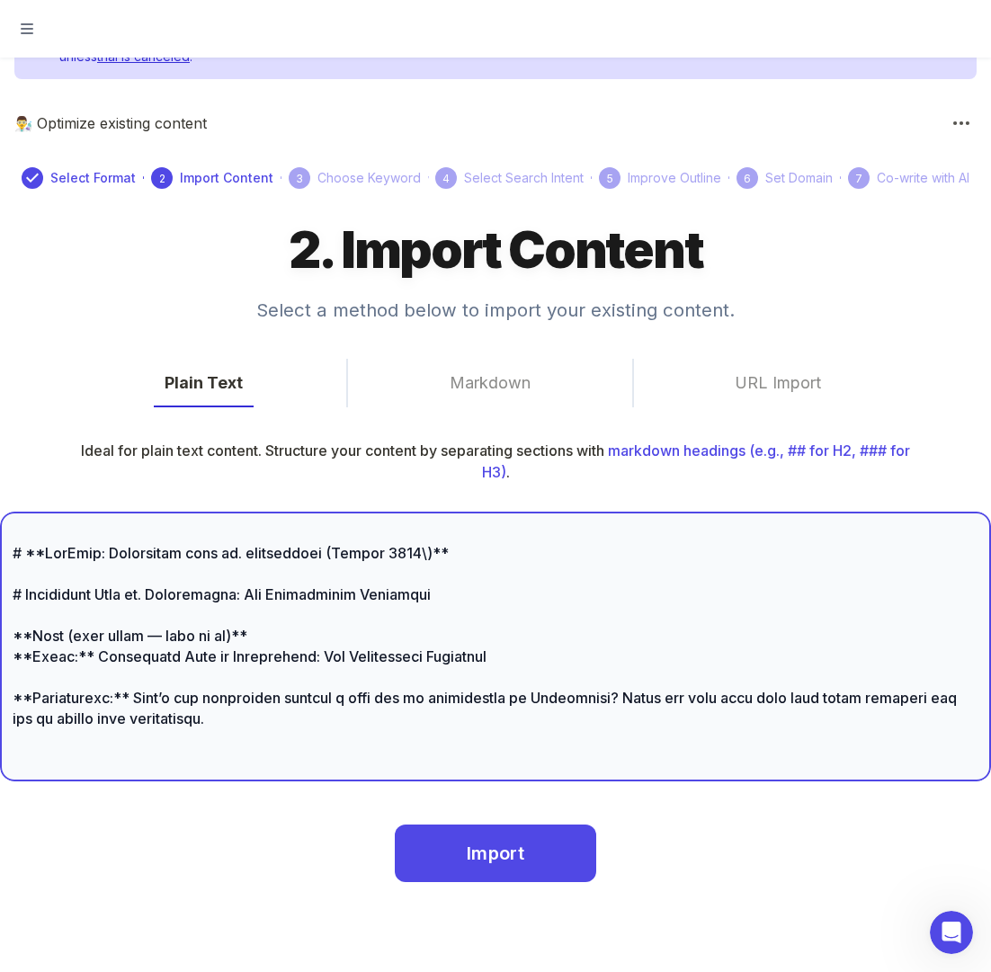
click at [428, 555] on textarea at bounding box center [495, 646] width 965 height 207
click at [423, 555] on textarea at bounding box center [495, 646] width 965 height 207
click at [428, 555] on textarea at bounding box center [495, 646] width 965 height 207
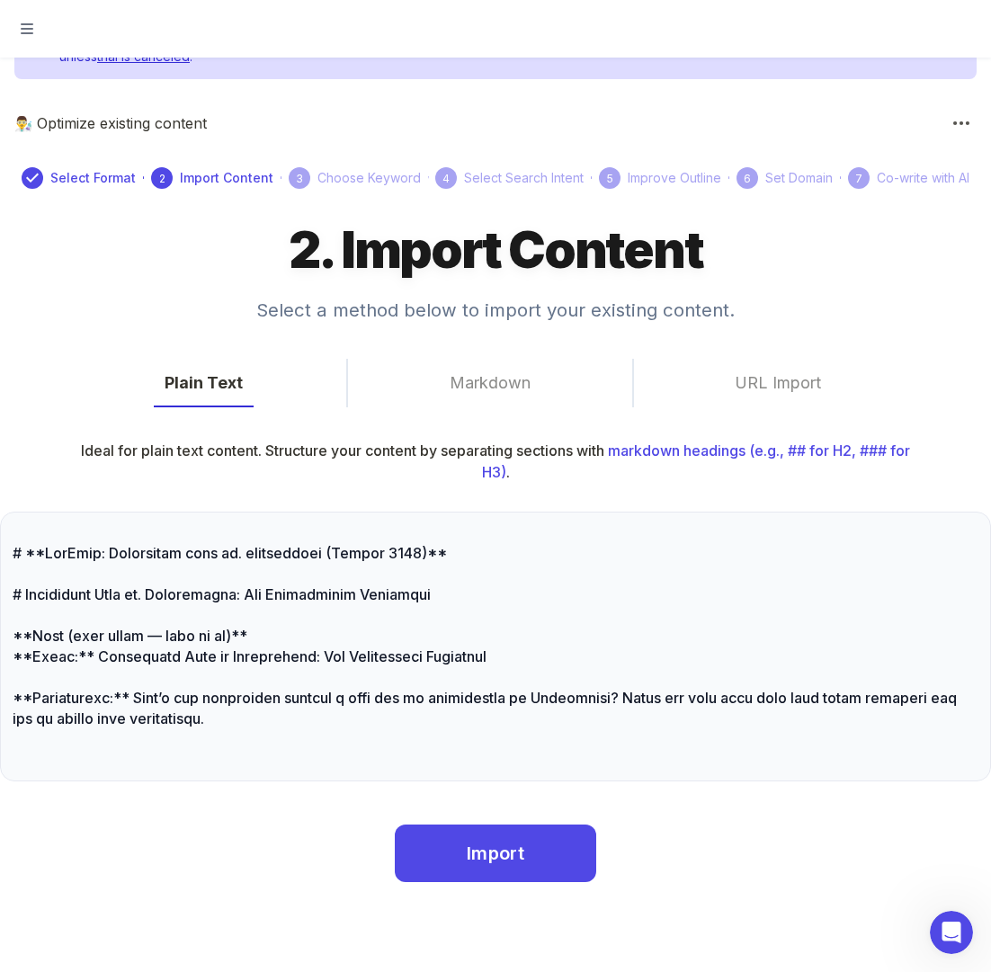
scroll to position [4413, 0]
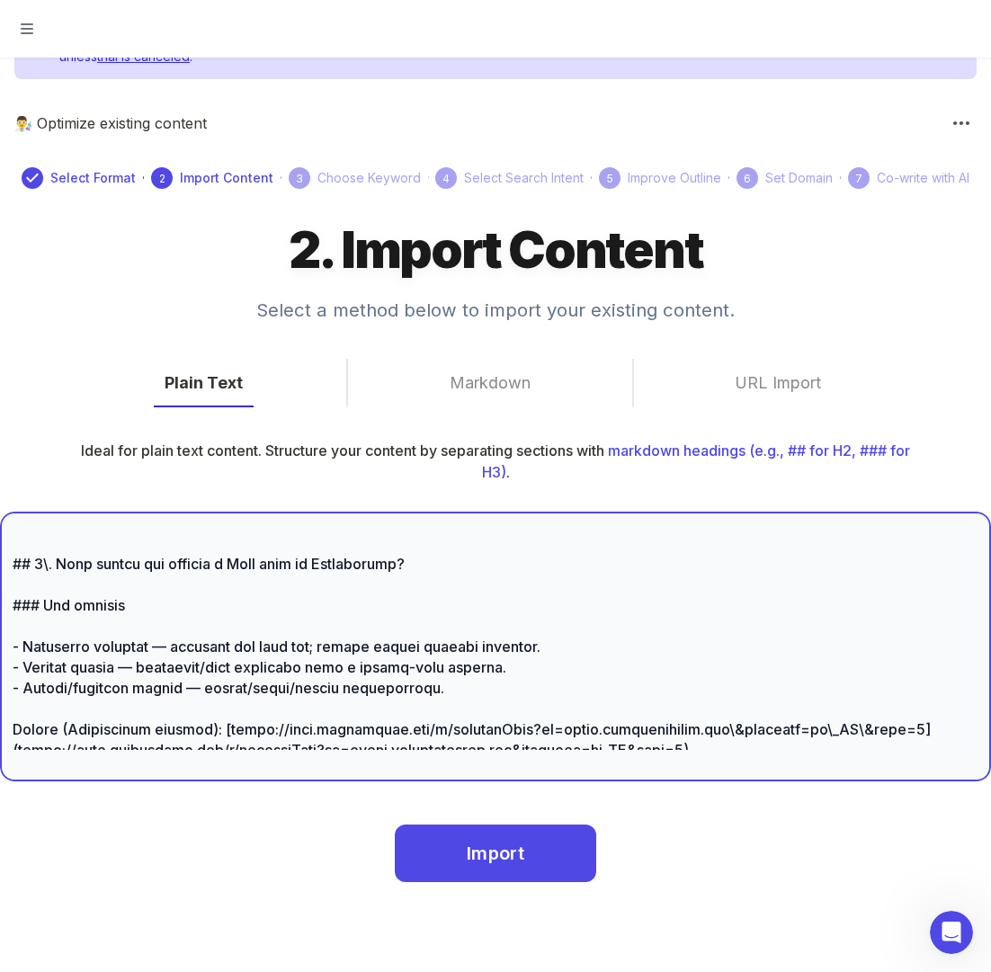
click at [46, 650] on textarea at bounding box center [495, 646] width 965 height 207
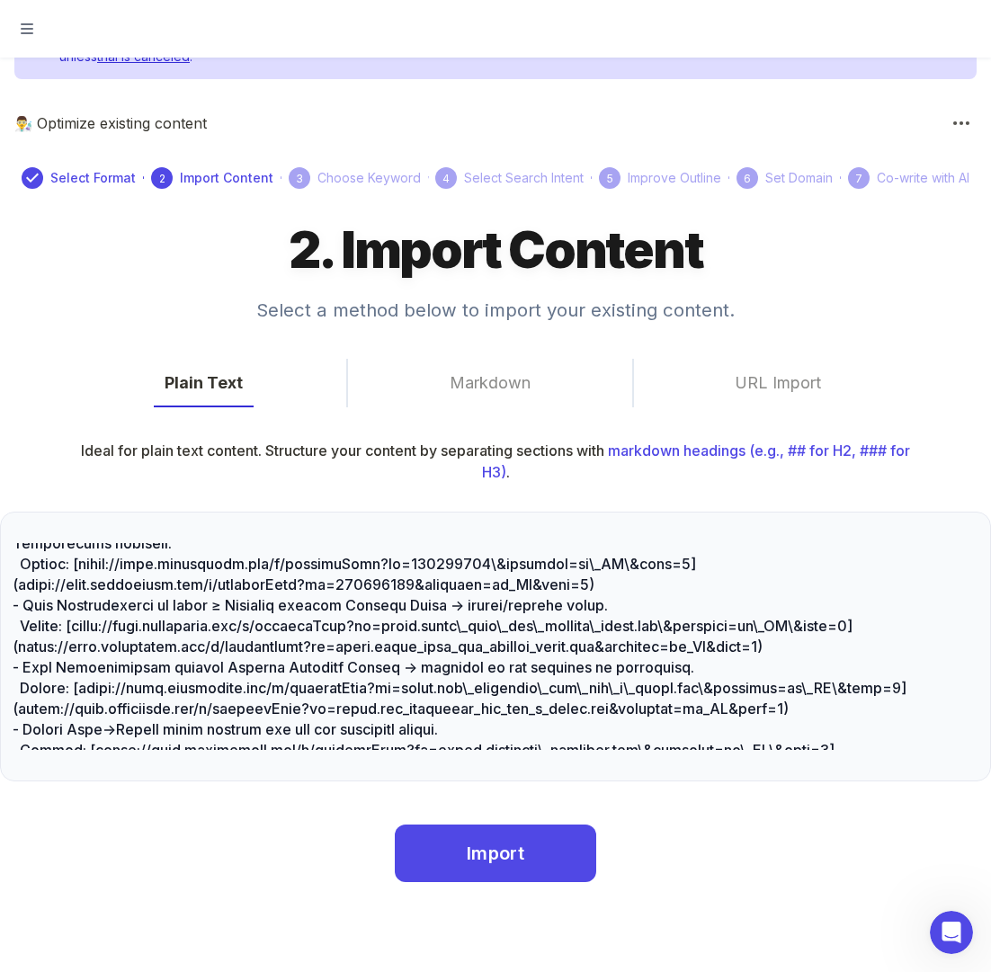
scroll to position [5199, 0]
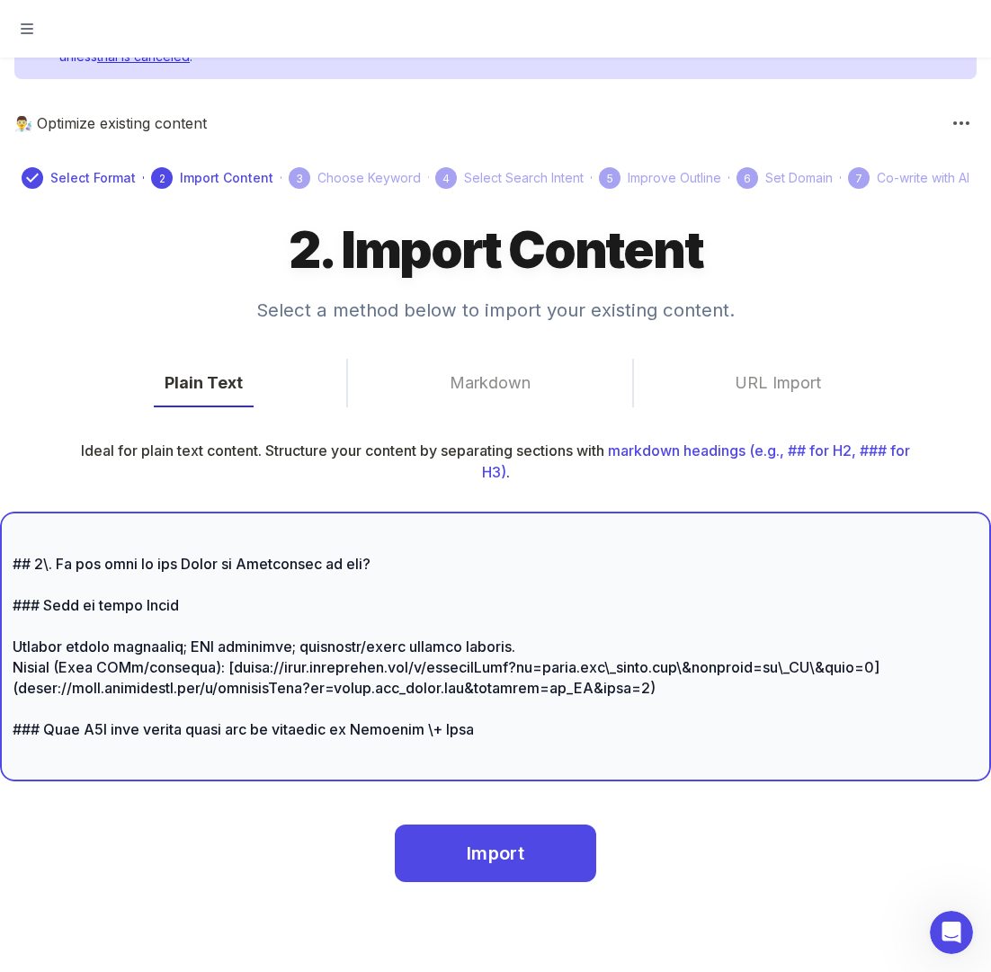
drag, startPoint x: 45, startPoint y: 695, endPoint x: 49, endPoint y: 662, distance: 33.6
click at [47, 691] on textarea at bounding box center [495, 646] width 965 height 207
click at [49, 648] on textarea at bounding box center [495, 646] width 965 height 207
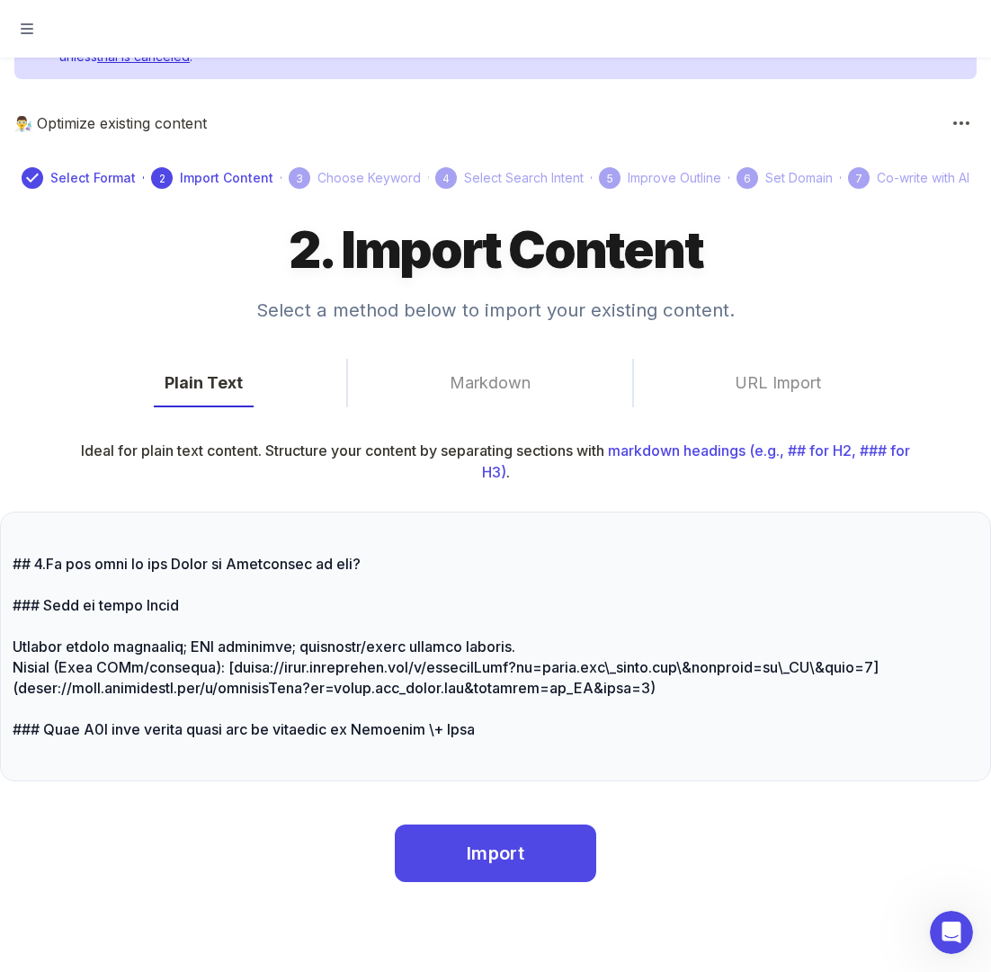
scroll to position [5881, 0]
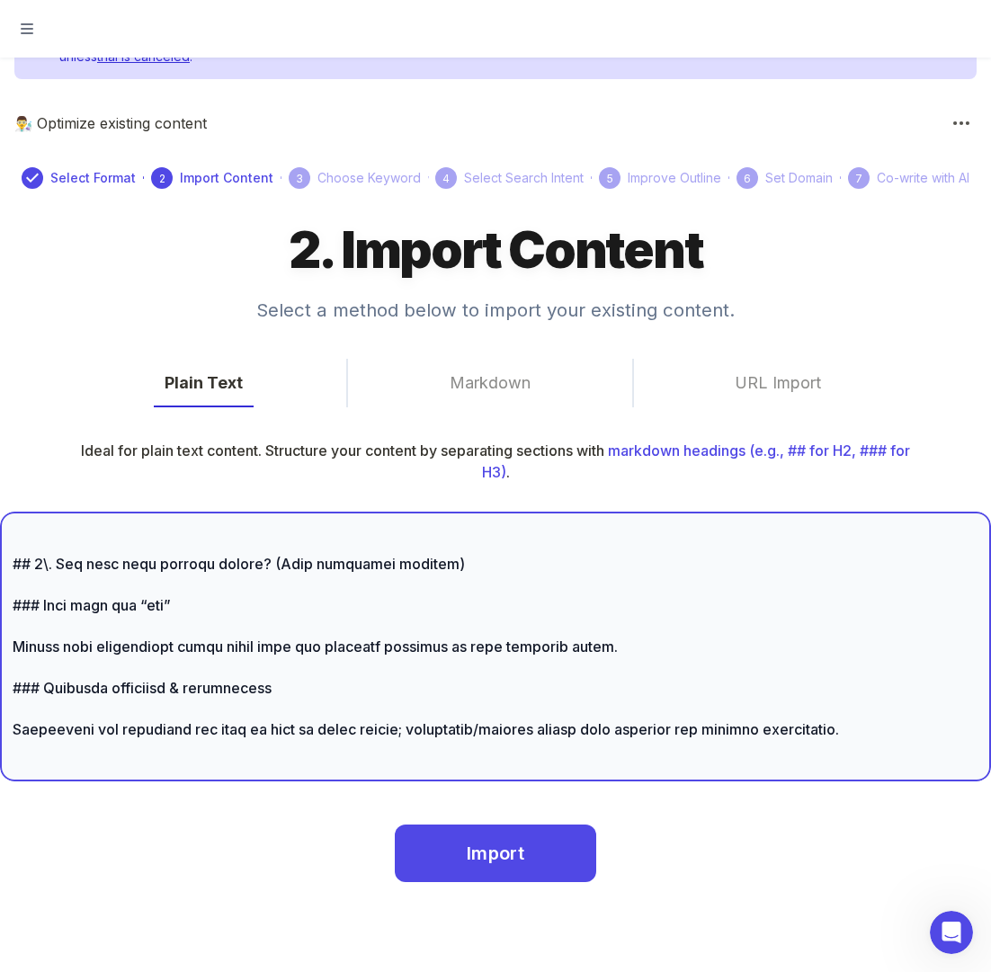
drag, startPoint x: 56, startPoint y: 662, endPoint x: 44, endPoint y: 652, distance: 15.9
click at [54, 662] on textarea at bounding box center [495, 646] width 965 height 207
click at [46, 646] on textarea at bounding box center [495, 646] width 965 height 207
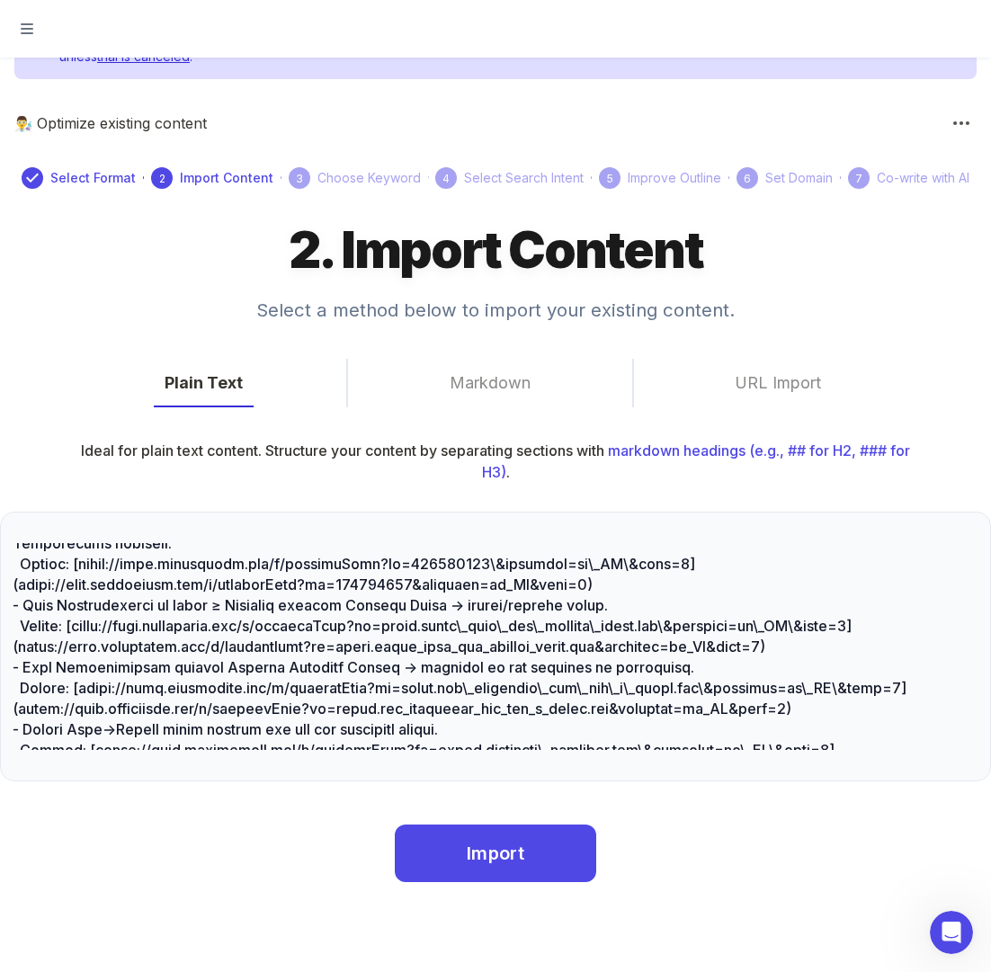
scroll to position [7597, 0]
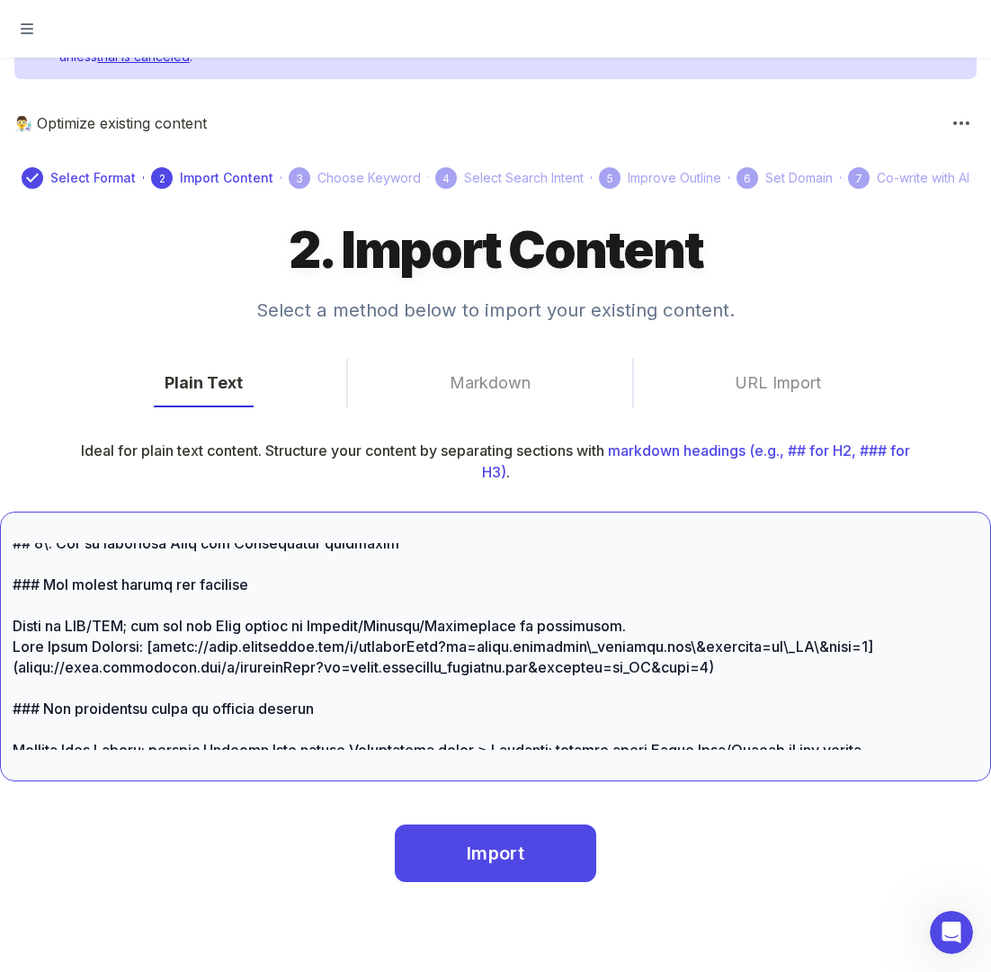
click at [49, 645] on textarea at bounding box center [495, 646] width 965 height 207
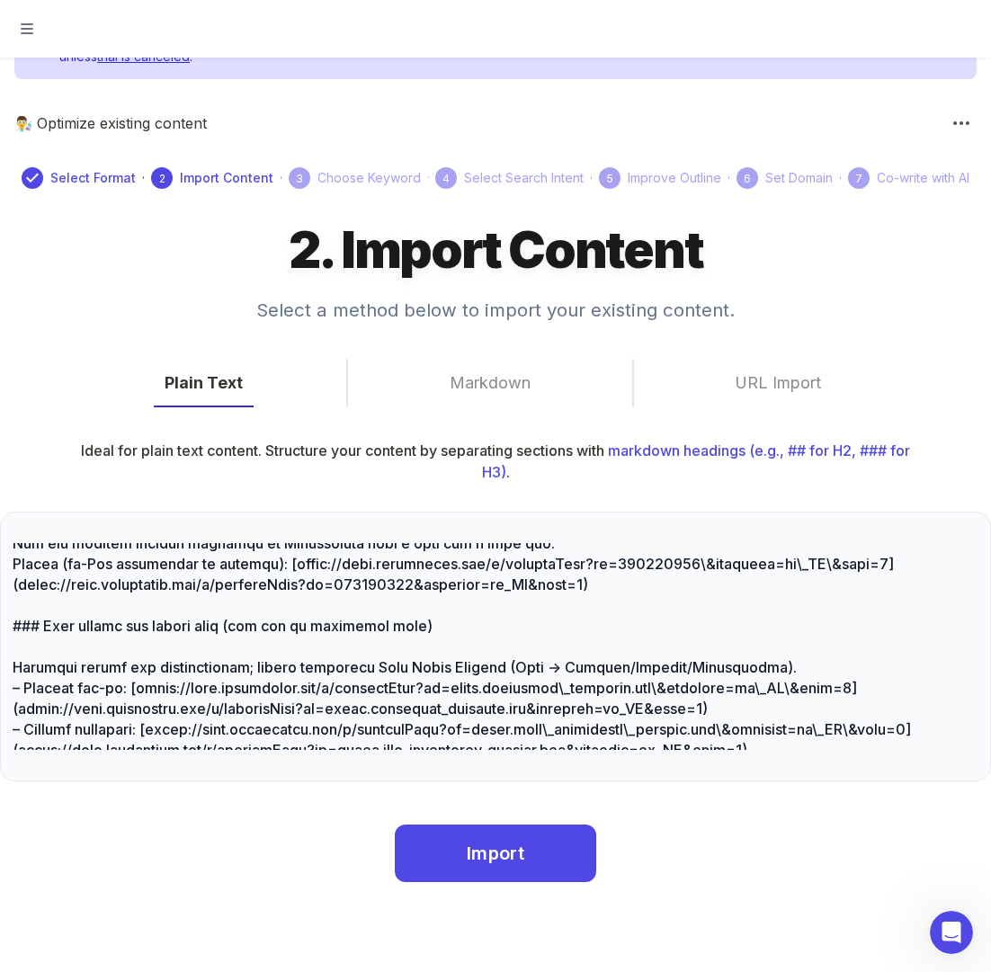
scroll to position [4785, 0]
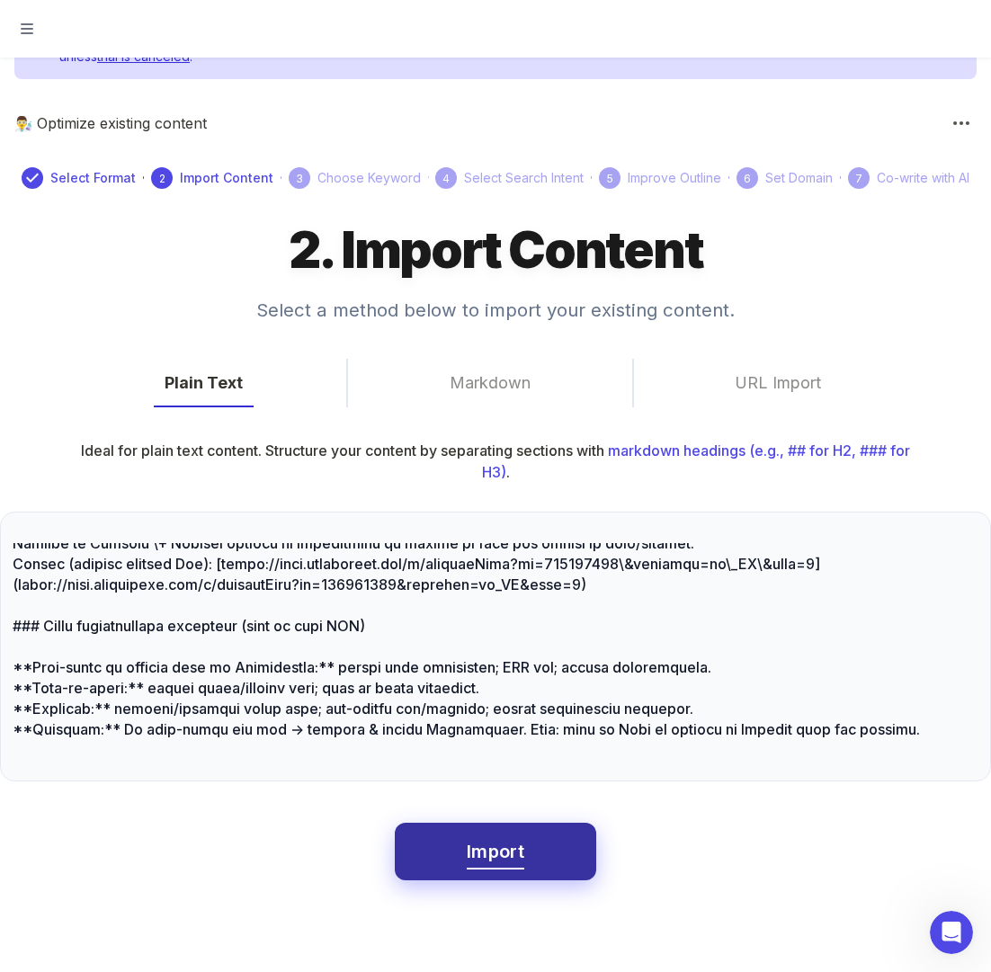
click at [502, 858] on span "Import" at bounding box center [496, 851] width 58 height 31
click at [540, 852] on button "Import" at bounding box center [495, 851] width 201 height 58
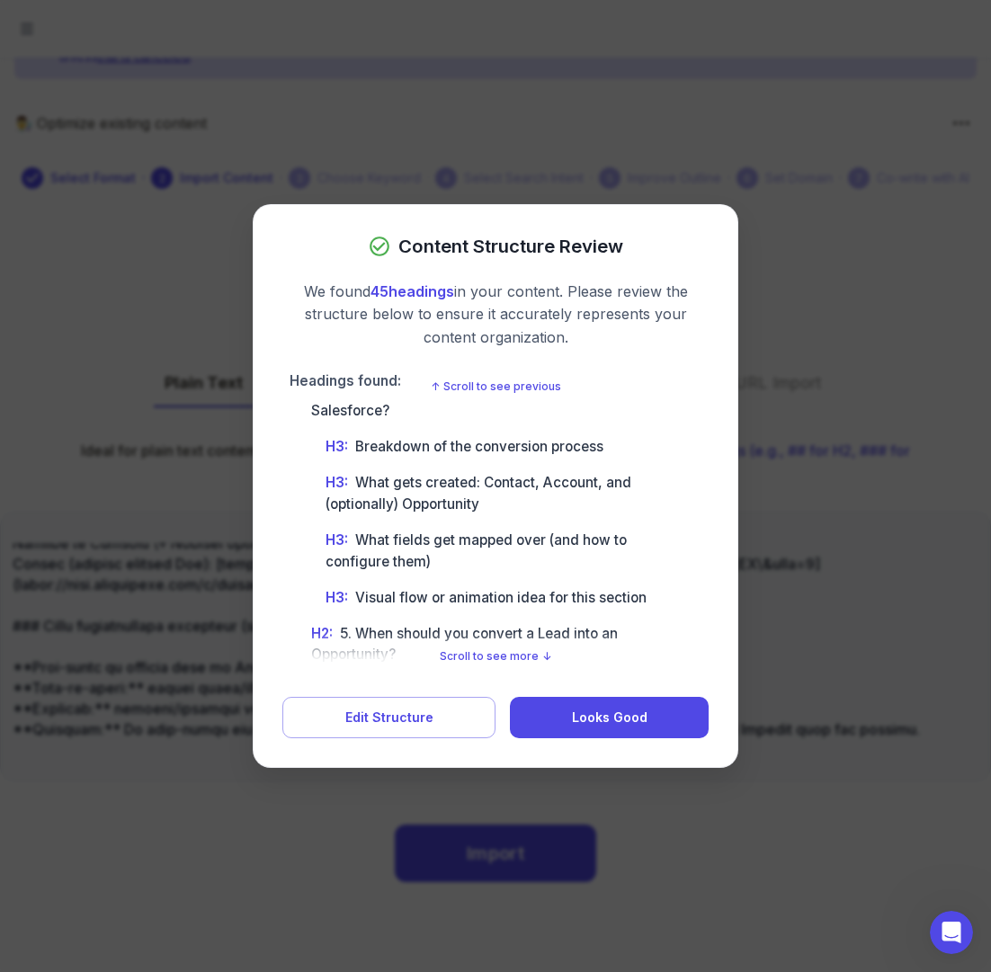
scroll to position [679, 0]
drag, startPoint x: 313, startPoint y: 451, endPoint x: 325, endPoint y: 450, distance: 12.6
click at [324, 398] on span "H2 :" at bounding box center [322, 389] width 22 height 17
click at [391, 422] on span "H2 : 4. What happens when you convert a Lead in Salesforce?" at bounding box center [499, 400] width 376 height 43
click at [369, 422] on span "H2 : 4. What happens when you convert a Lead in Salesforce?" at bounding box center [499, 400] width 376 height 43
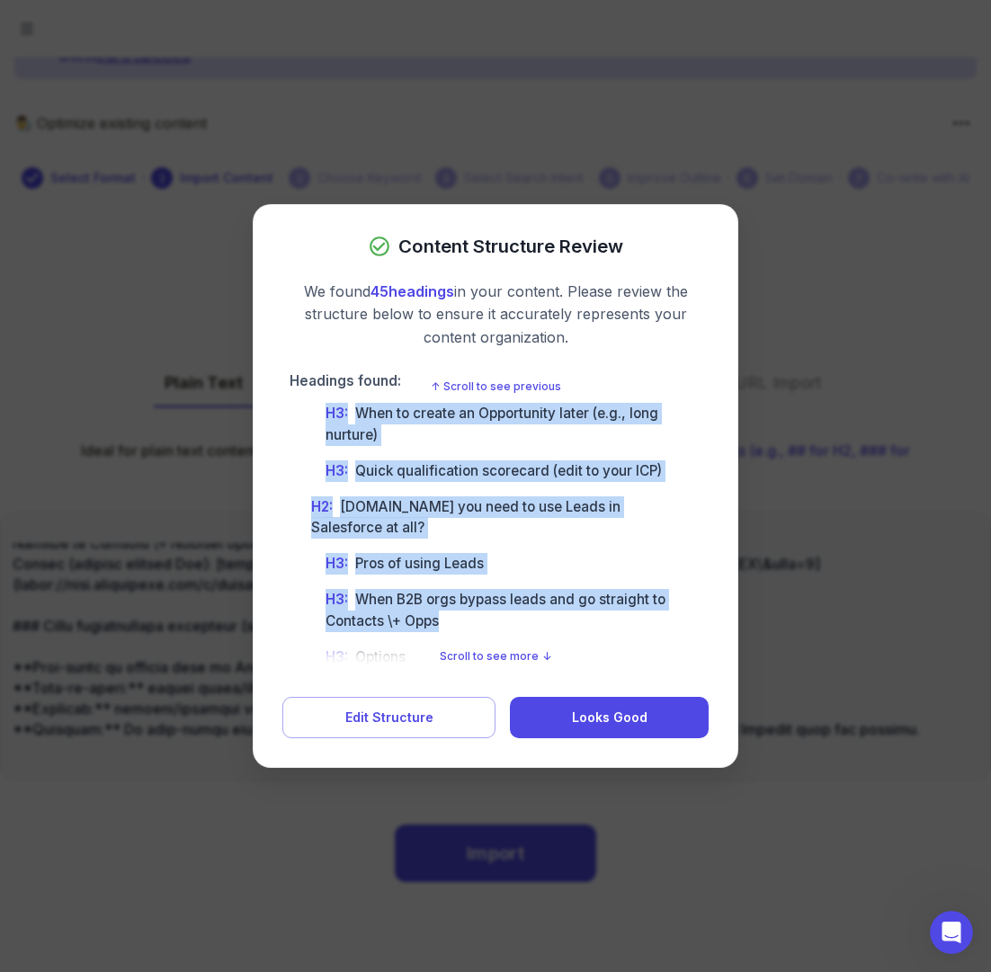
scroll to position [1118, 0]
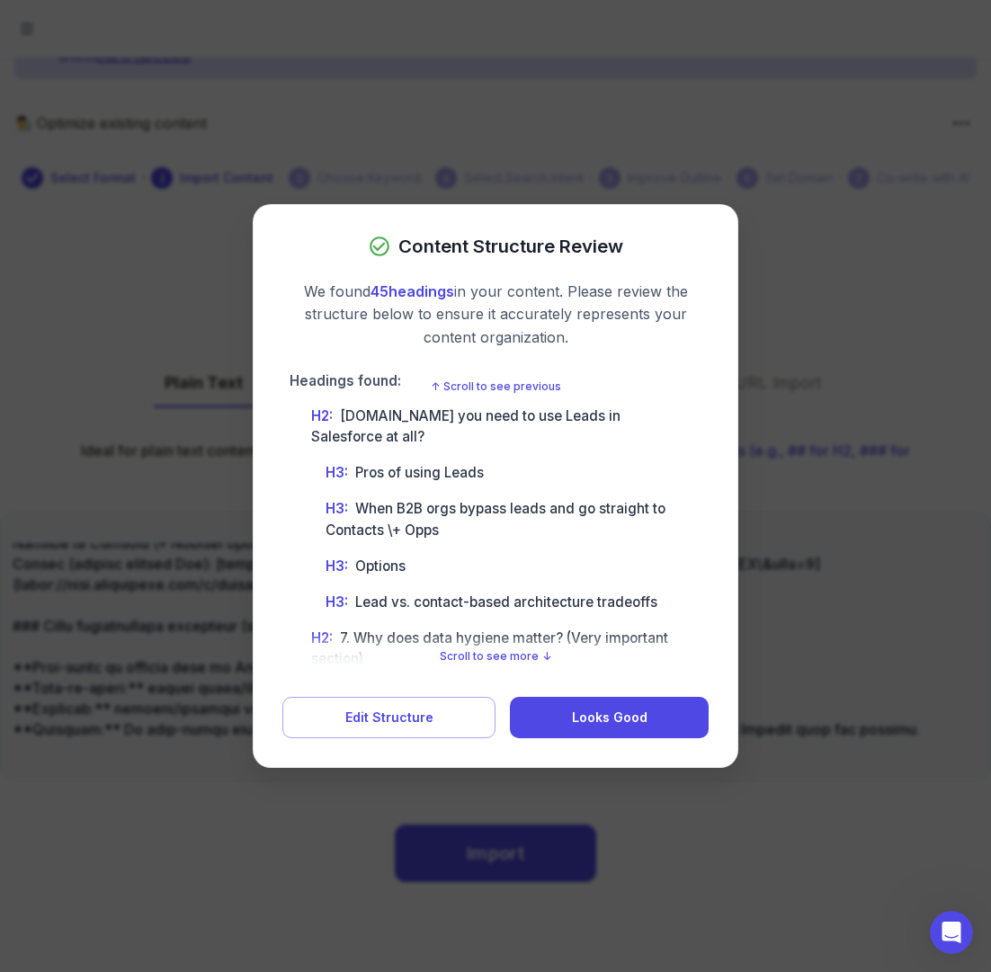
drag, startPoint x: 313, startPoint y: 450, endPoint x: 668, endPoint y: 447, distance: 355.1
click at [668, 447] on ul "H1 : **MarTech: Salesforce lead vs. opportunity ([DATE])** H1 : Salesforce Lead…" at bounding box center [491, 243] width 419 height 1927
copy ul "H2 : 4. What happens when you convert a Lead in Salesforce? H3 : Breakdown of t…"
click at [404, 722] on span "Edit Structure" at bounding box center [389, 717] width 88 height 22
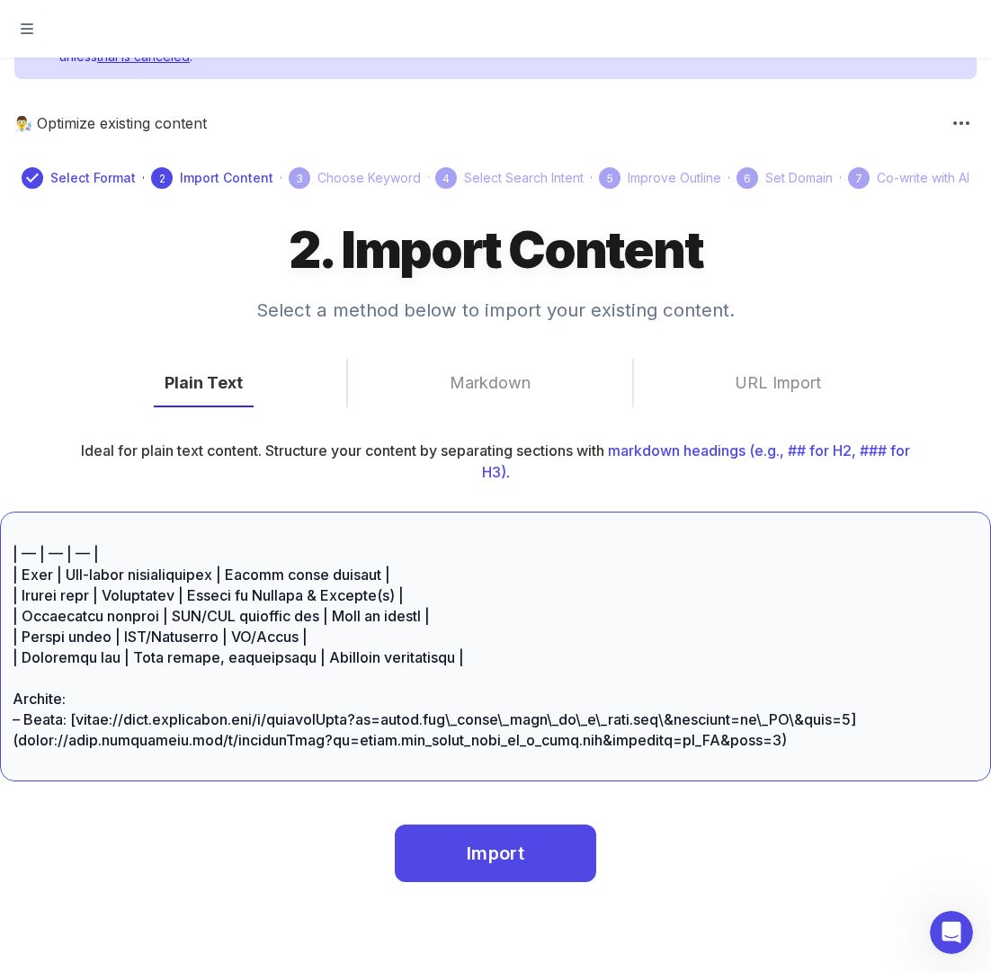
scroll to position [2504, 0]
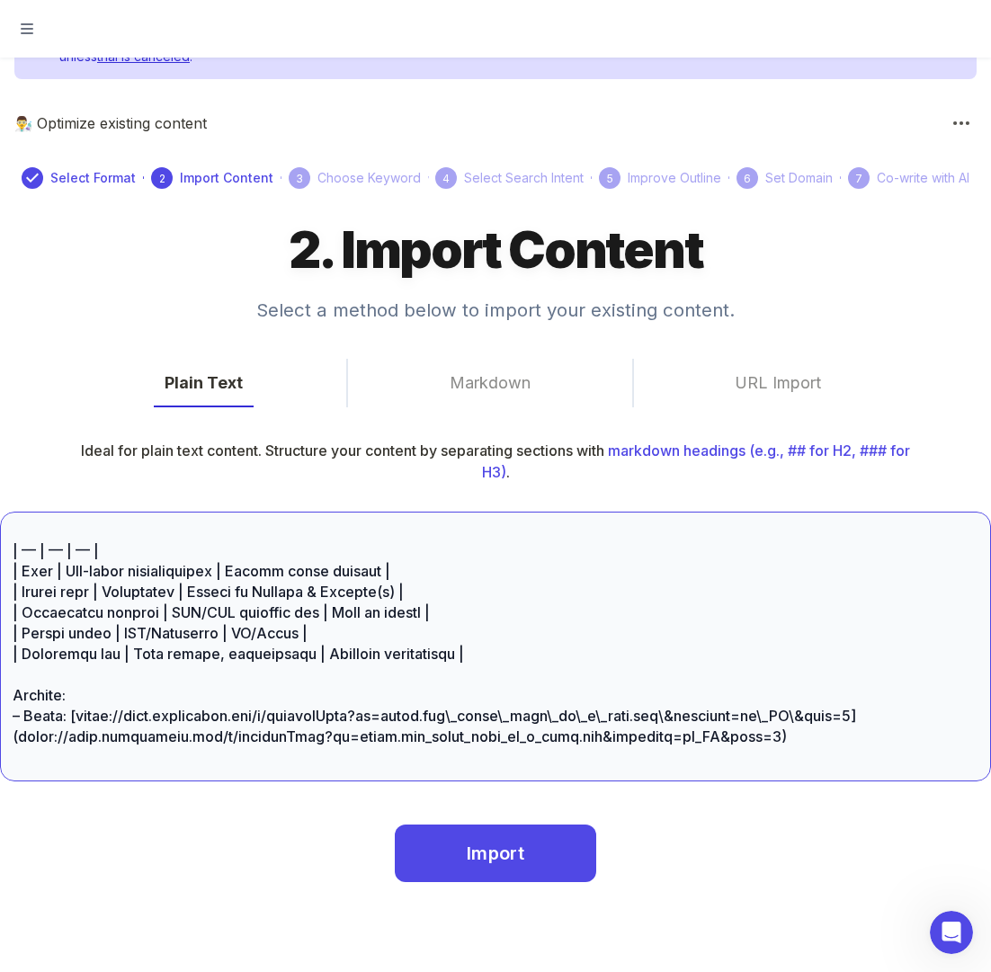
click at [60, 541] on div "x ​" at bounding box center [495, 646] width 991 height 270
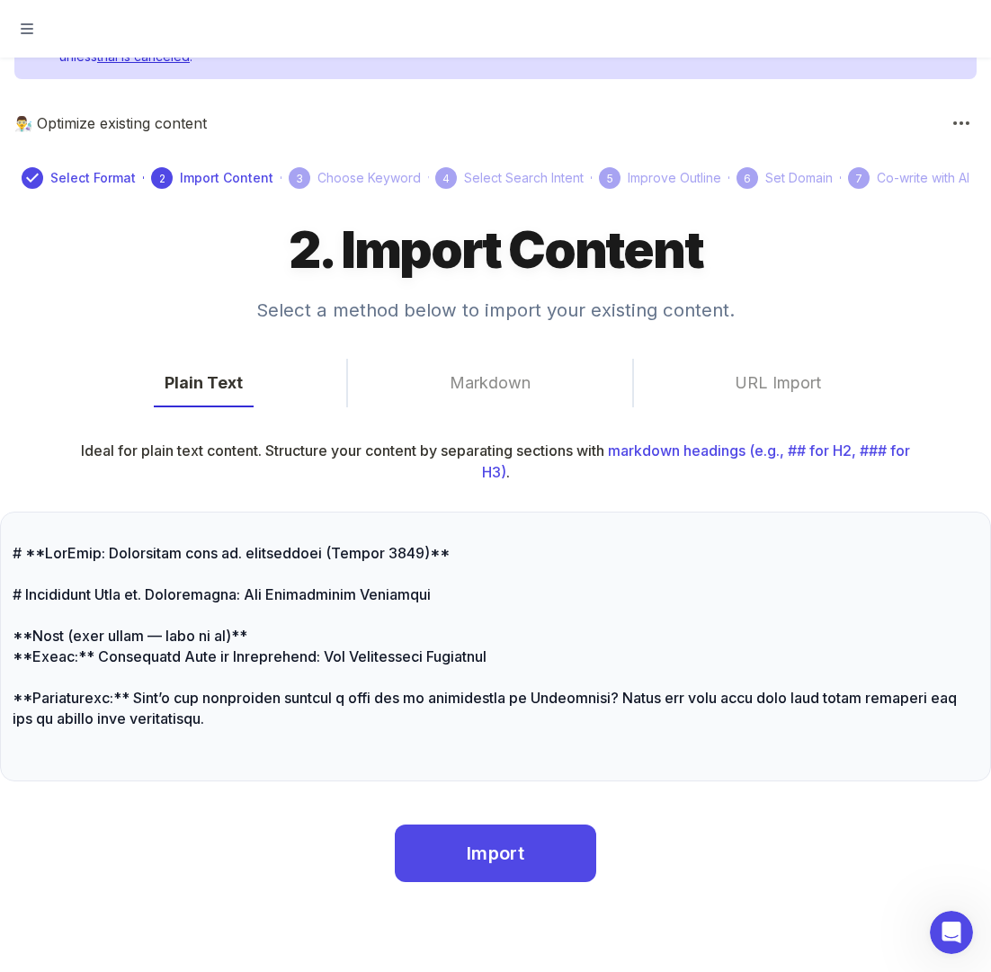
scroll to position [2408, 0]
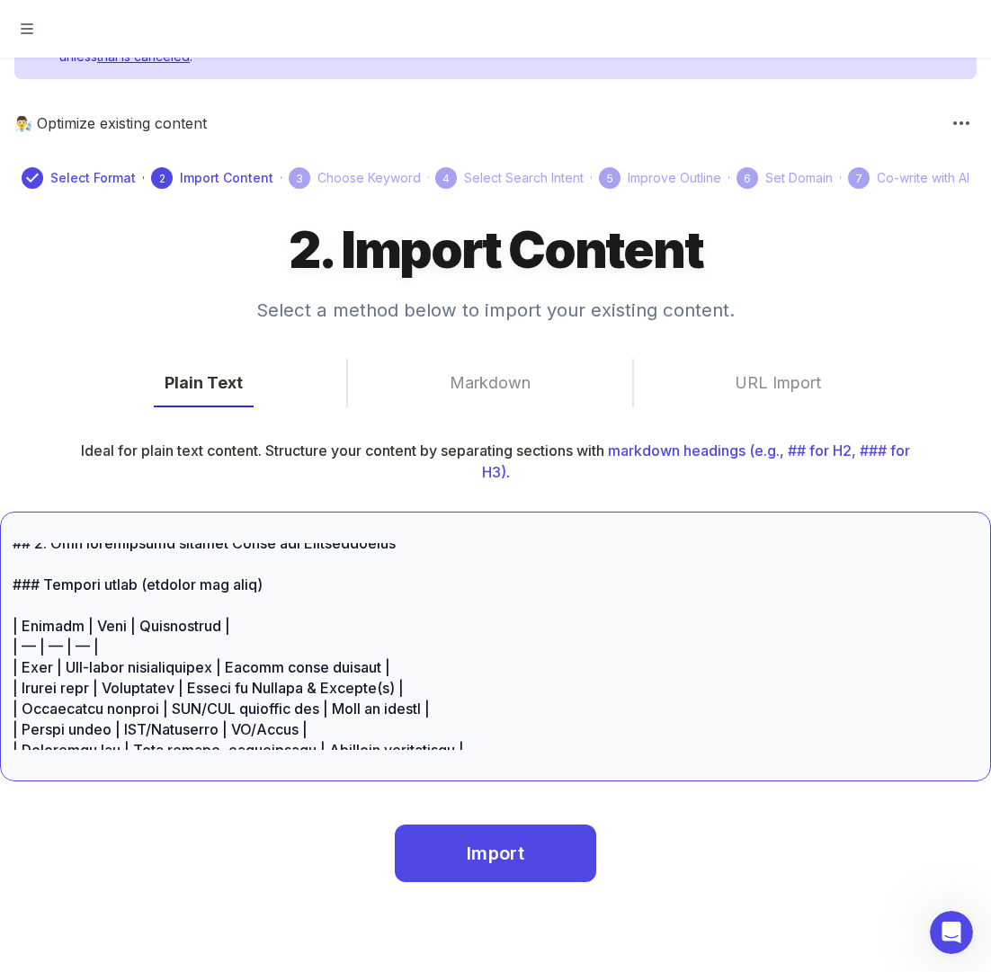
click at [116, 647] on textarea at bounding box center [495, 646] width 965 height 207
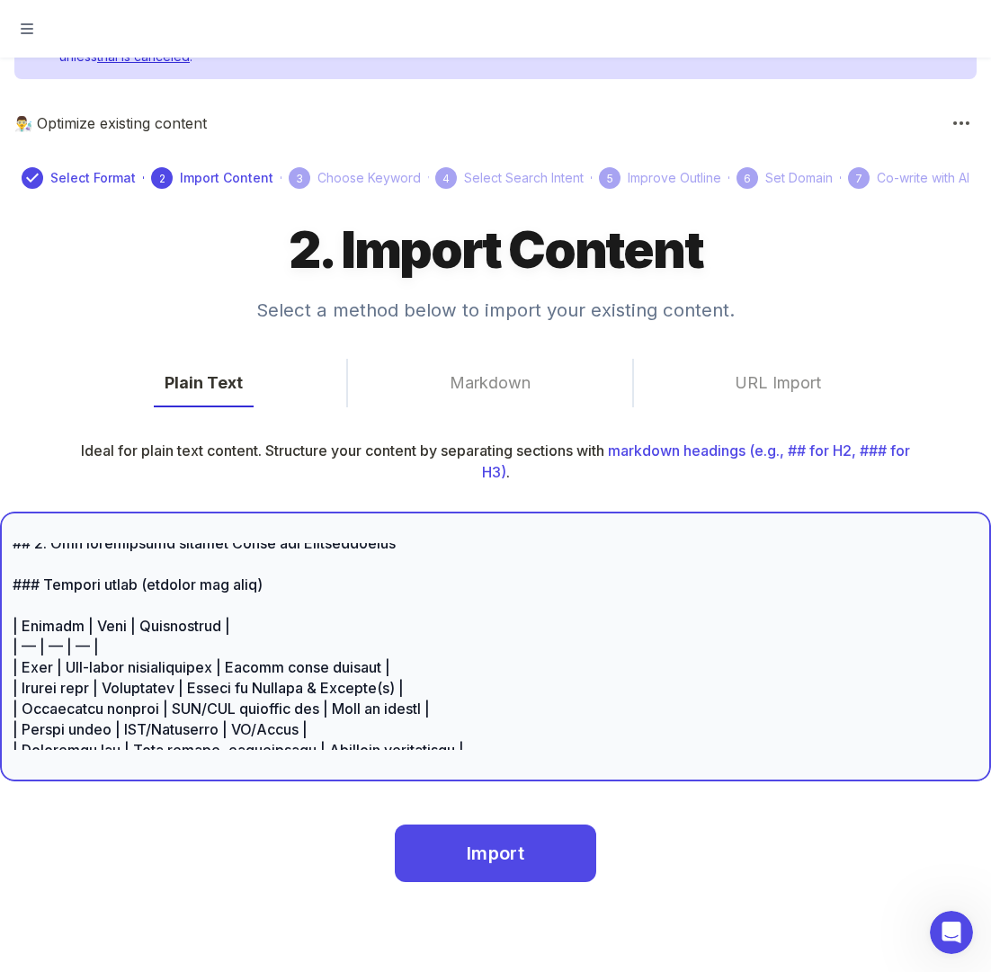
click at [98, 646] on textarea at bounding box center [495, 646] width 965 height 207
click at [98, 648] on textarea at bounding box center [495, 646] width 965 height 207
drag, startPoint x: 98, startPoint y: 648, endPoint x: 45, endPoint y: 645, distance: 53.1
click at [45, 645] on textarea at bounding box center [495, 646] width 965 height 207
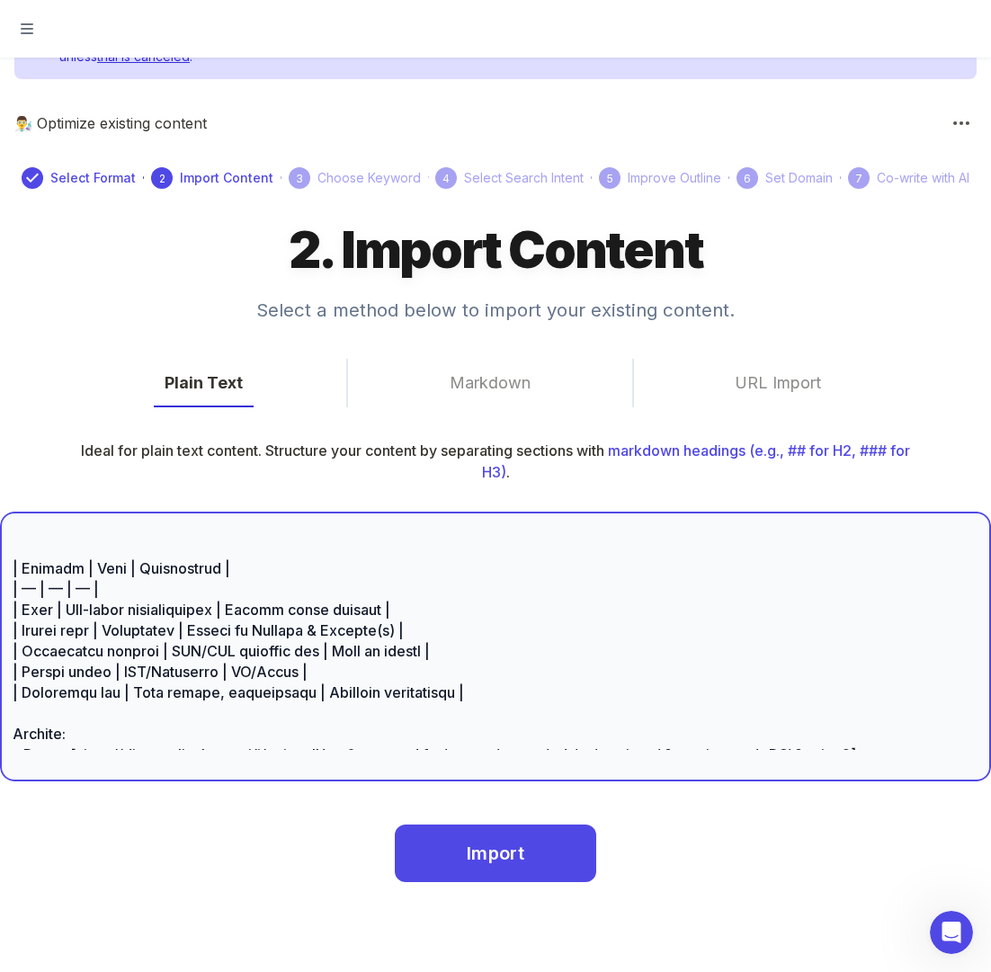
scroll to position [2466, 0]
click at [275, 588] on textarea at bounding box center [495, 646] width 965 height 207
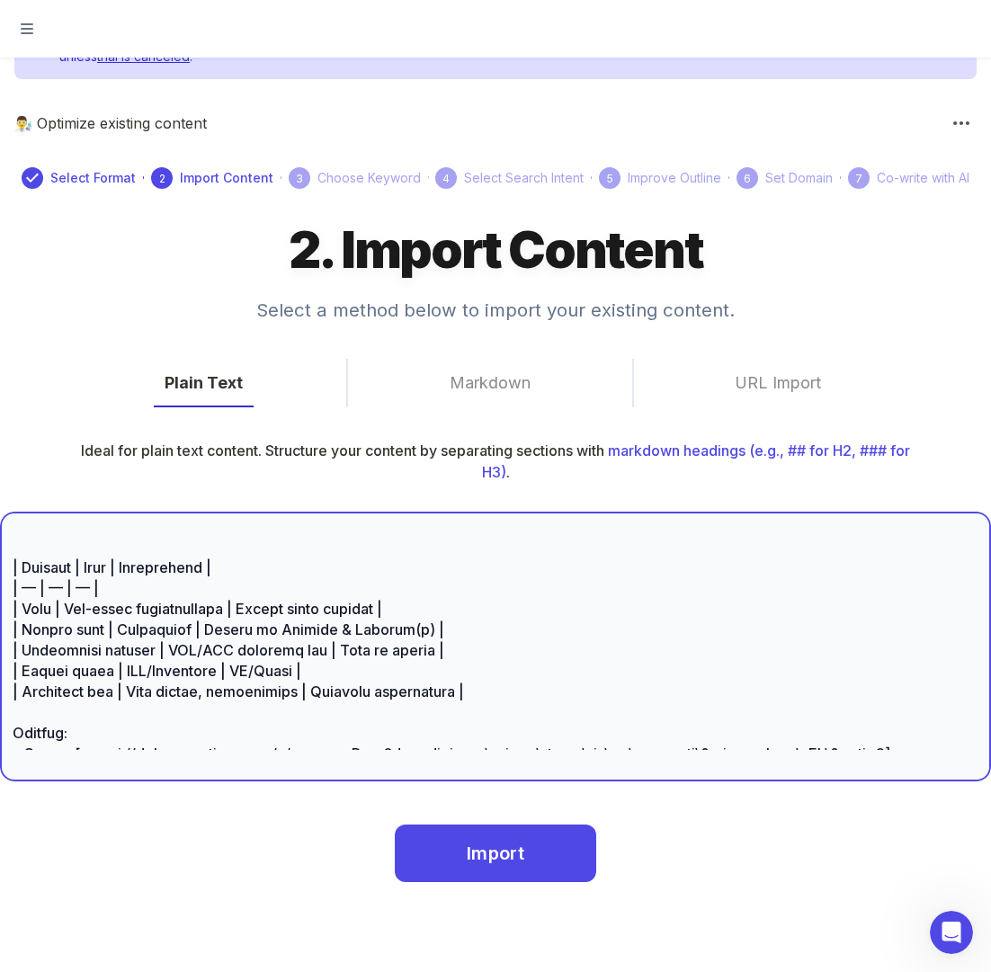
click at [283, 586] on textarea at bounding box center [495, 646] width 965 height 207
click at [276, 585] on textarea at bounding box center [495, 646] width 965 height 207
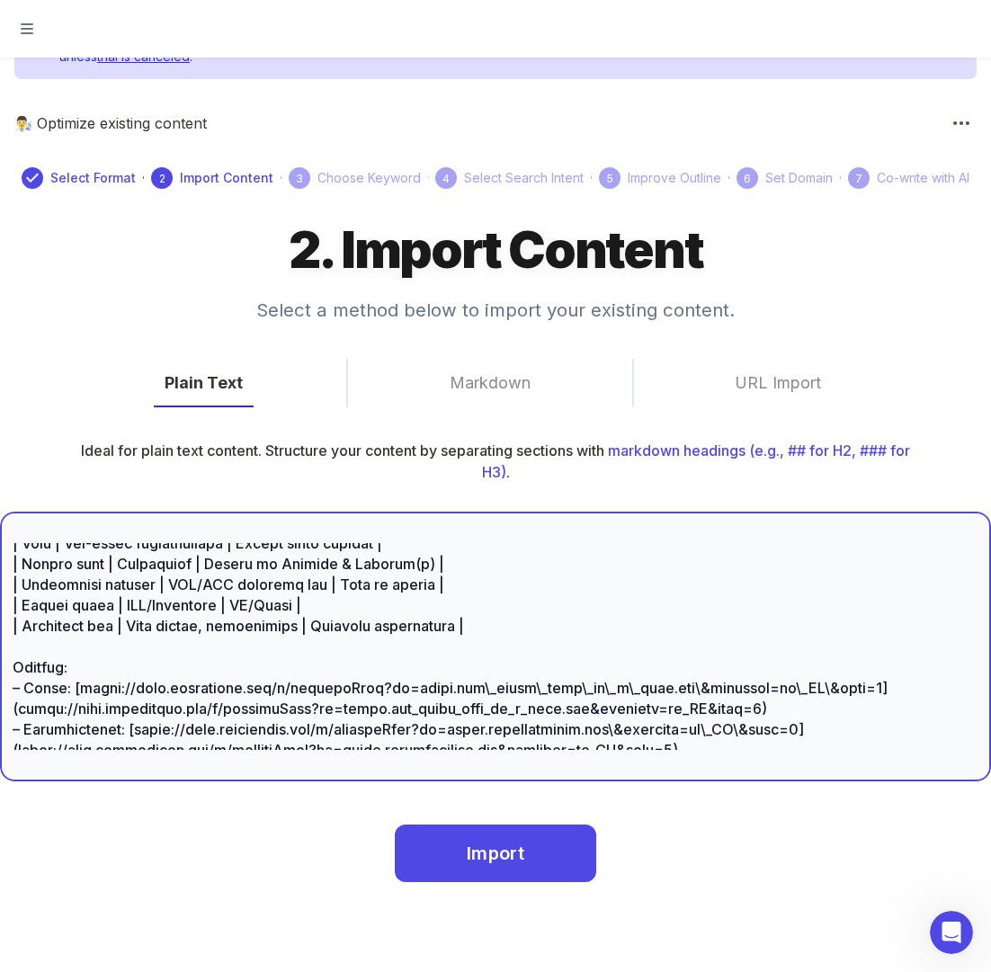
scroll to position [2553, 0]
drag, startPoint x: 451, startPoint y: 689, endPoint x: 9, endPoint y: 560, distance: 460.8
click at [9, 560] on div "x ​" at bounding box center [495, 646] width 991 height 270
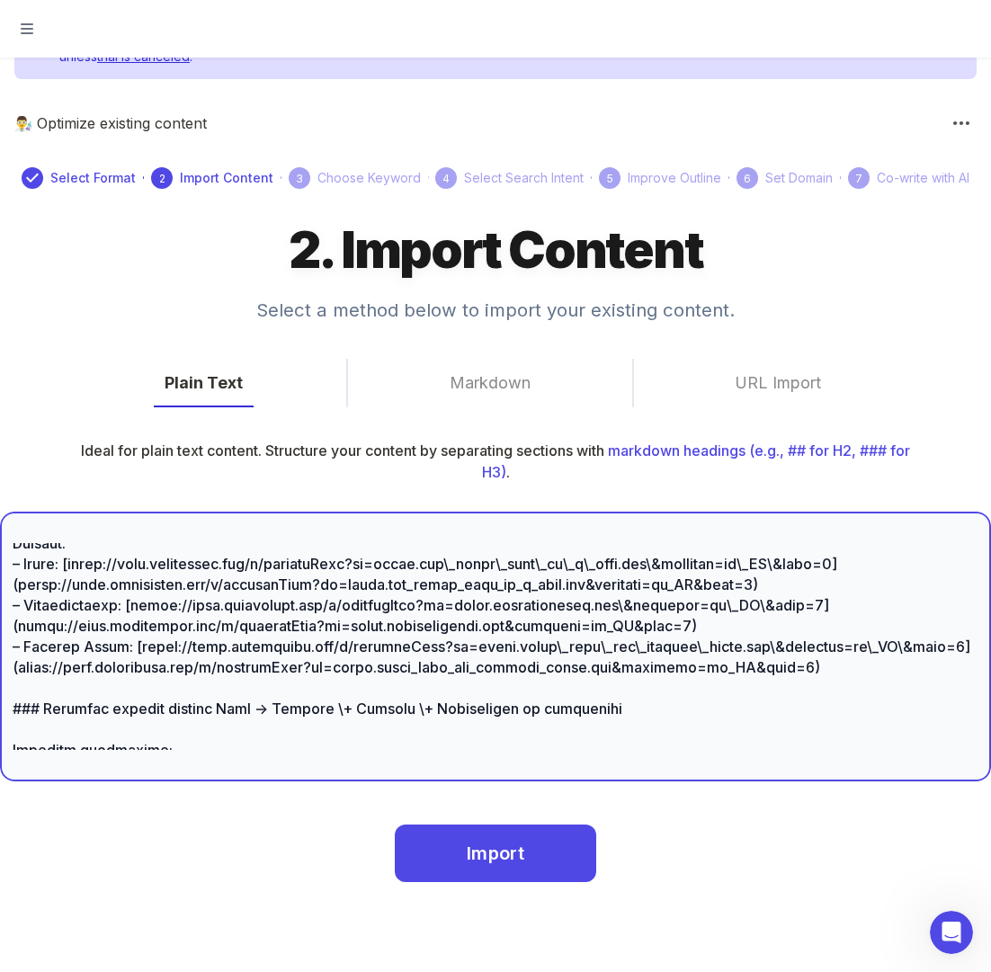
scroll to position [2429, 0]
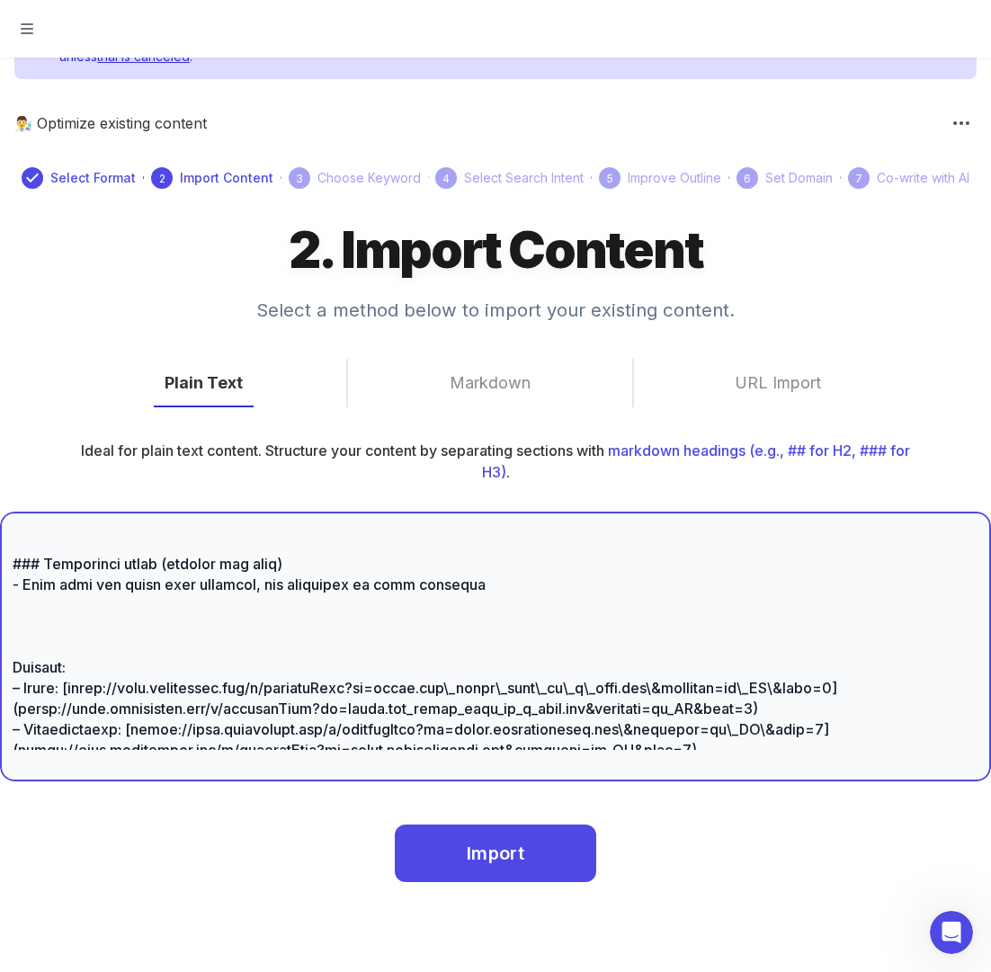
paste textarea "| Attribute | Lead | Opportunity | |--------------------|----------------------…"
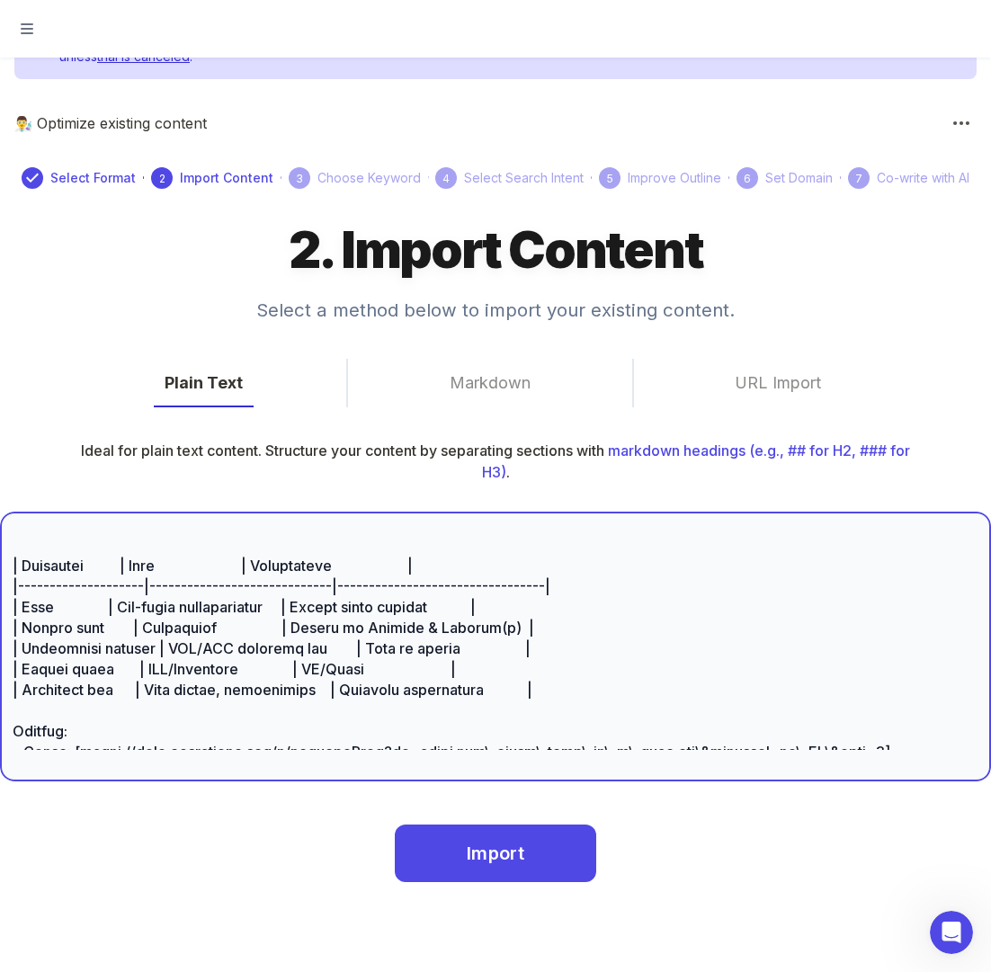
scroll to position [2384, 0]
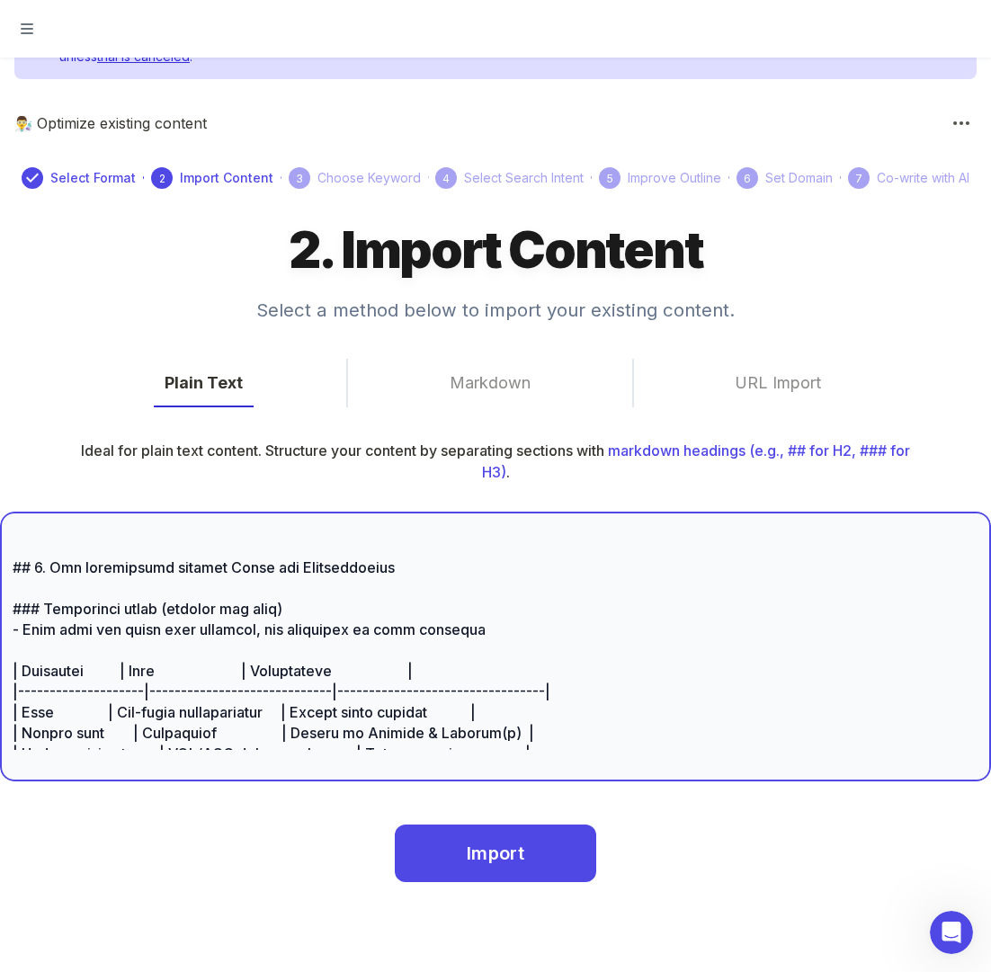
drag, startPoint x: 488, startPoint y: 698, endPoint x: 14, endPoint y: 689, distance: 473.8
click at [14, 689] on textarea at bounding box center [495, 646] width 965 height 207
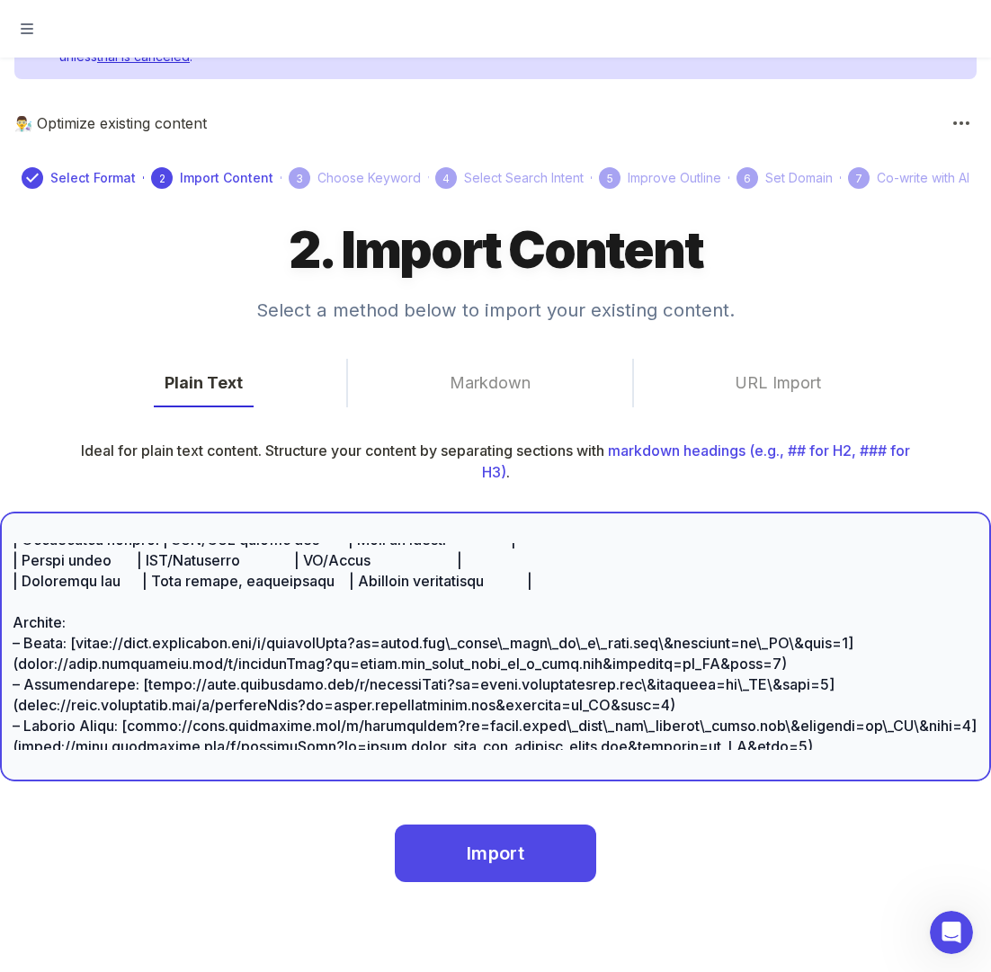
scroll to position [2581, 0]
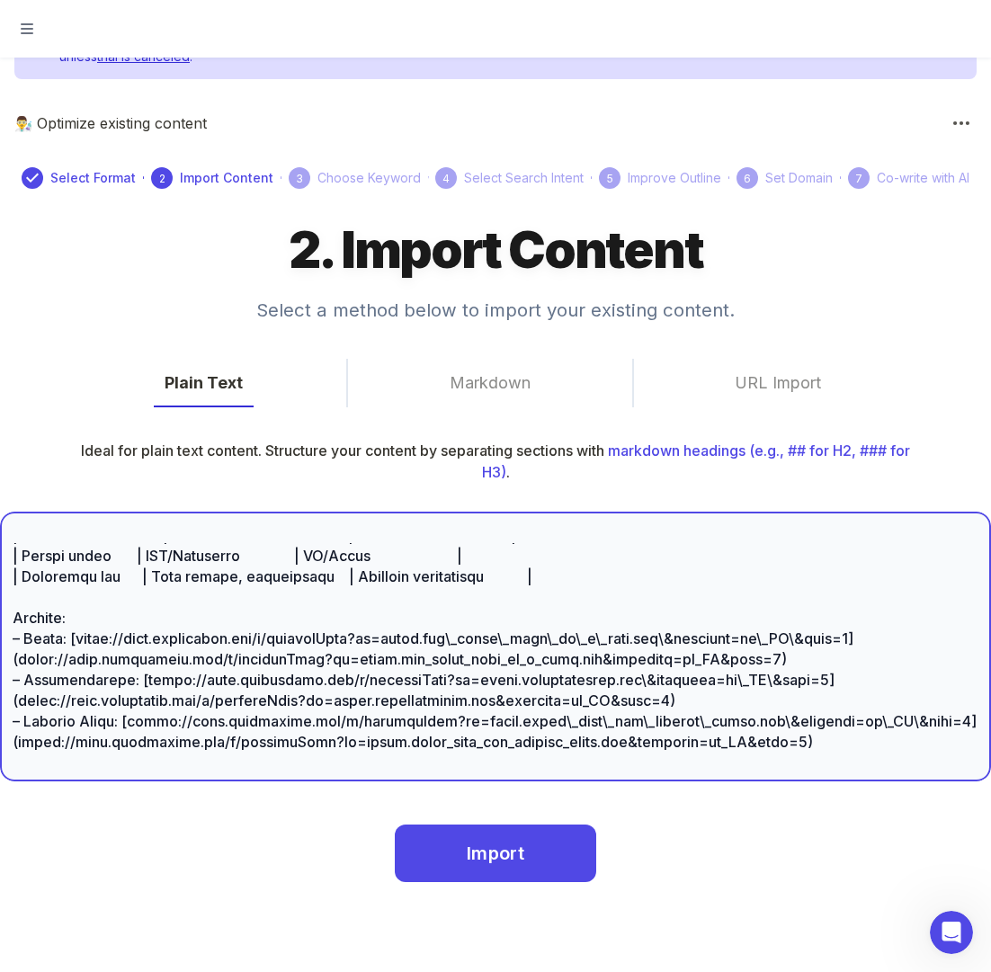
click at [538, 644] on textarea at bounding box center [495, 646] width 965 height 207
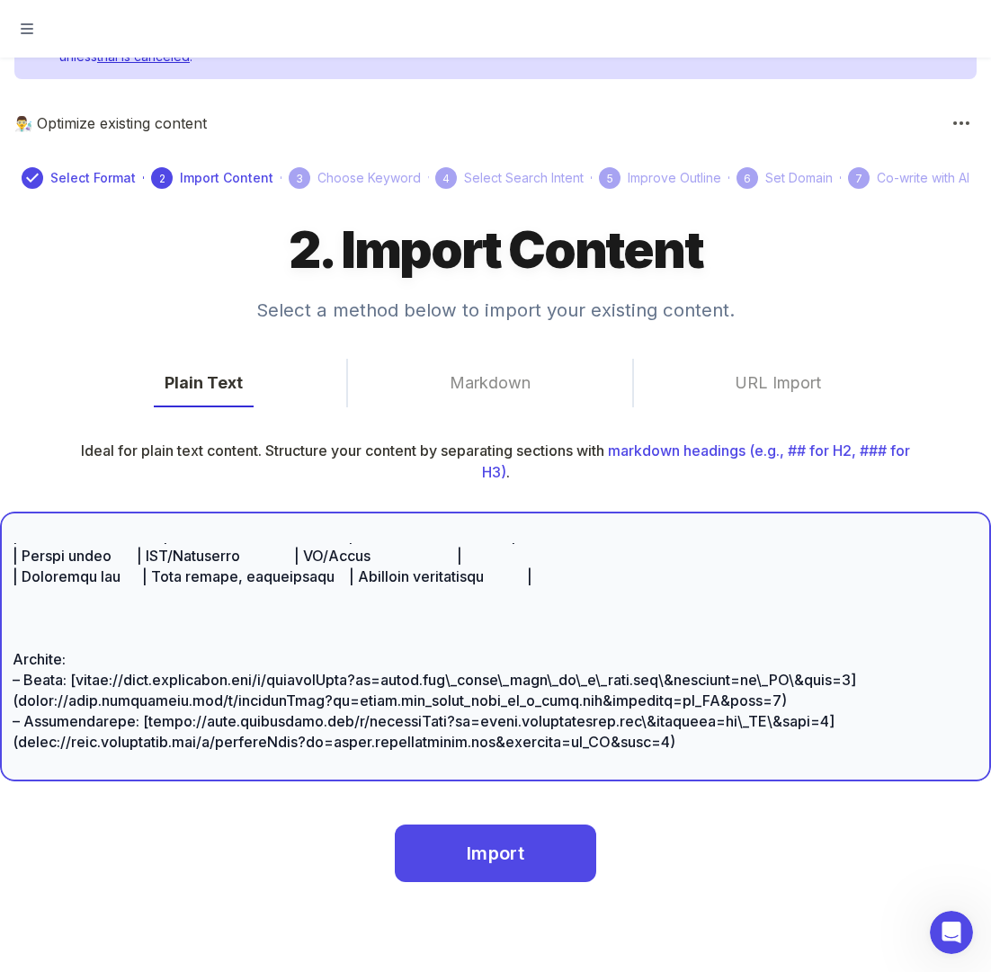
paste textarea "- Note that the brief uses features, but attribute is more accurate"
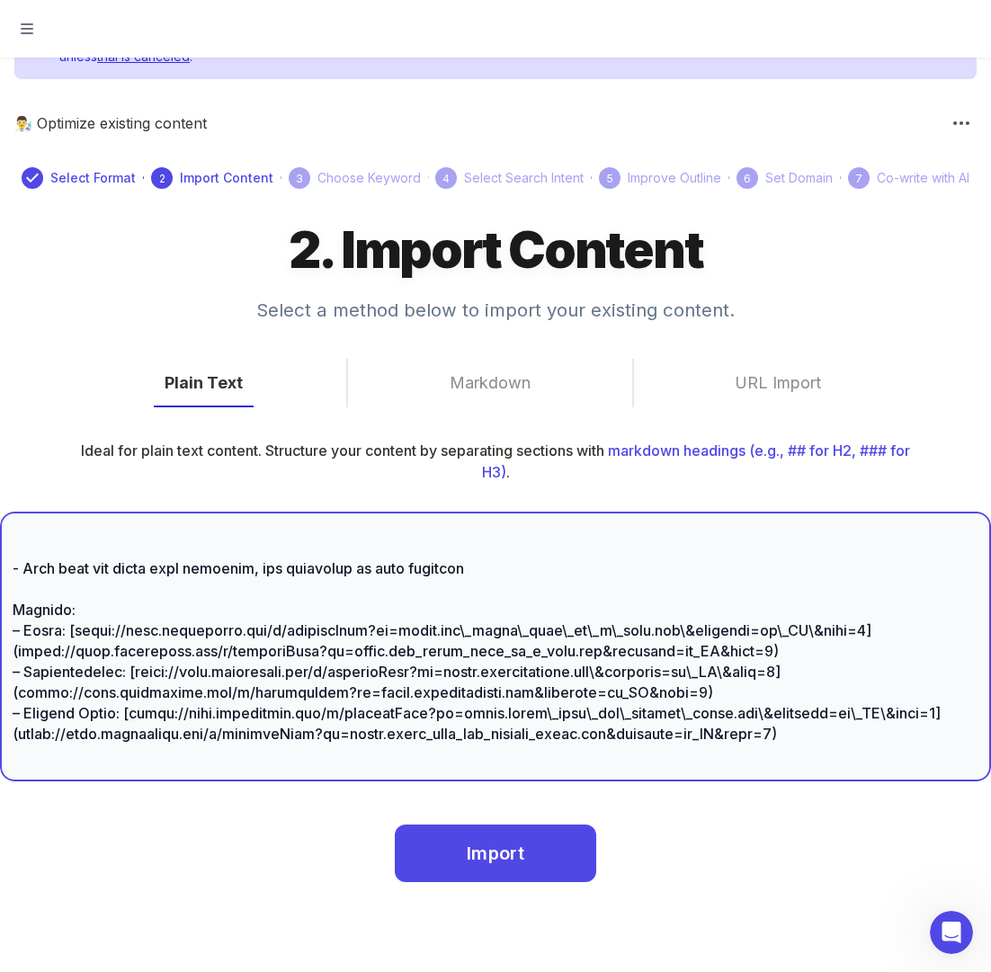
scroll to position [2660, 0]
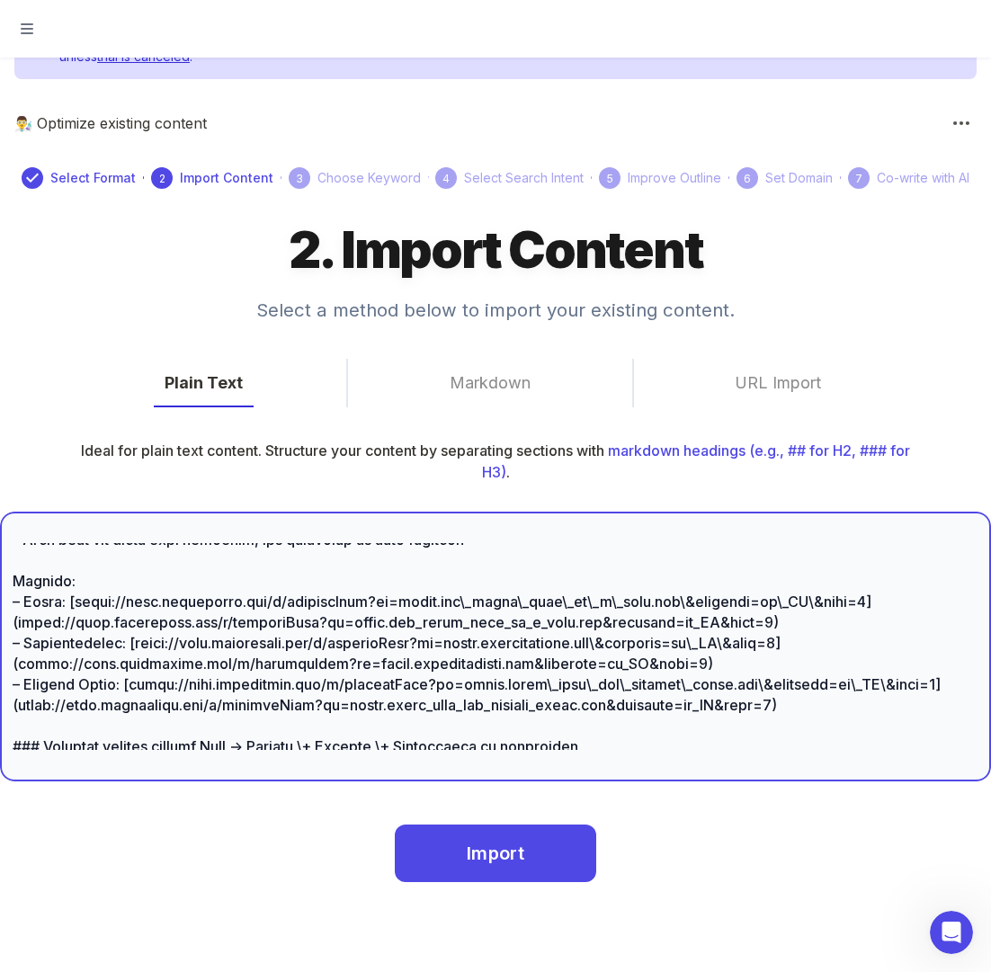
type textarea "# **LorEmip: Dolorsitam cons ad. elitseddoei (Tempor 9553)** # Incididunt Utla …"
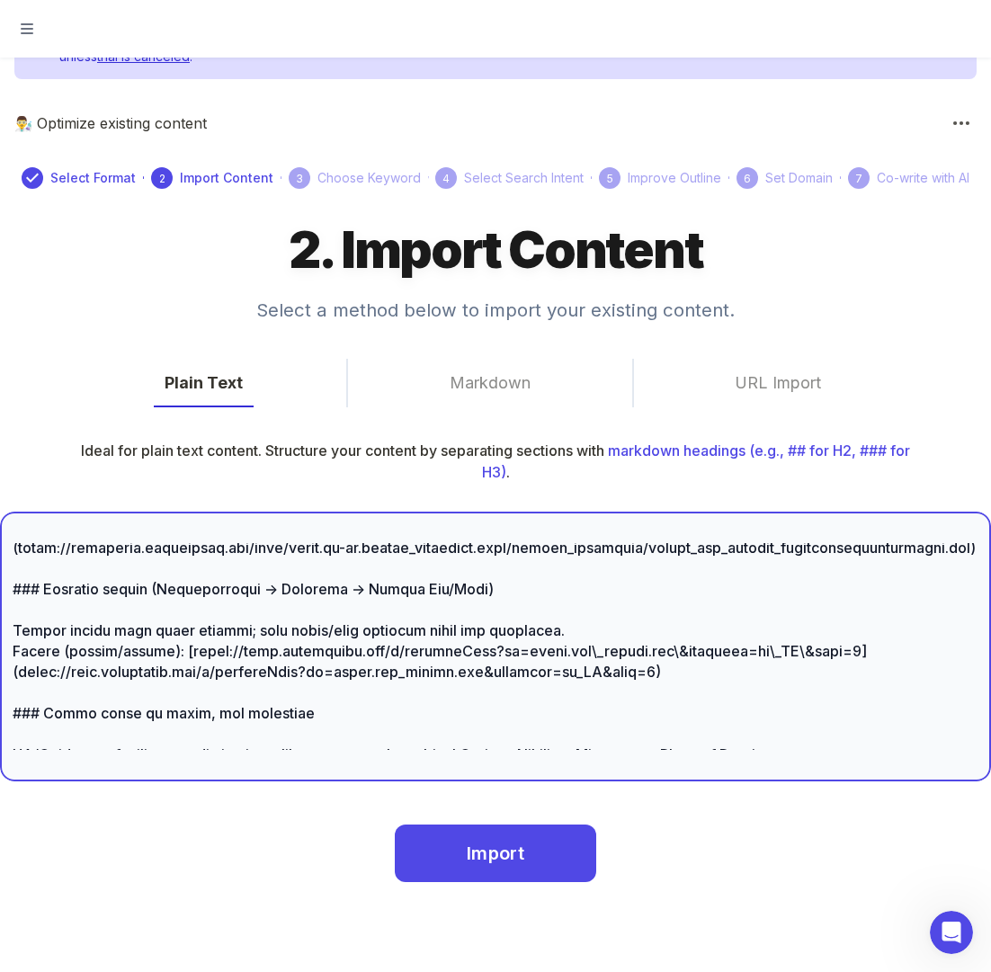
scroll to position [1633, 0]
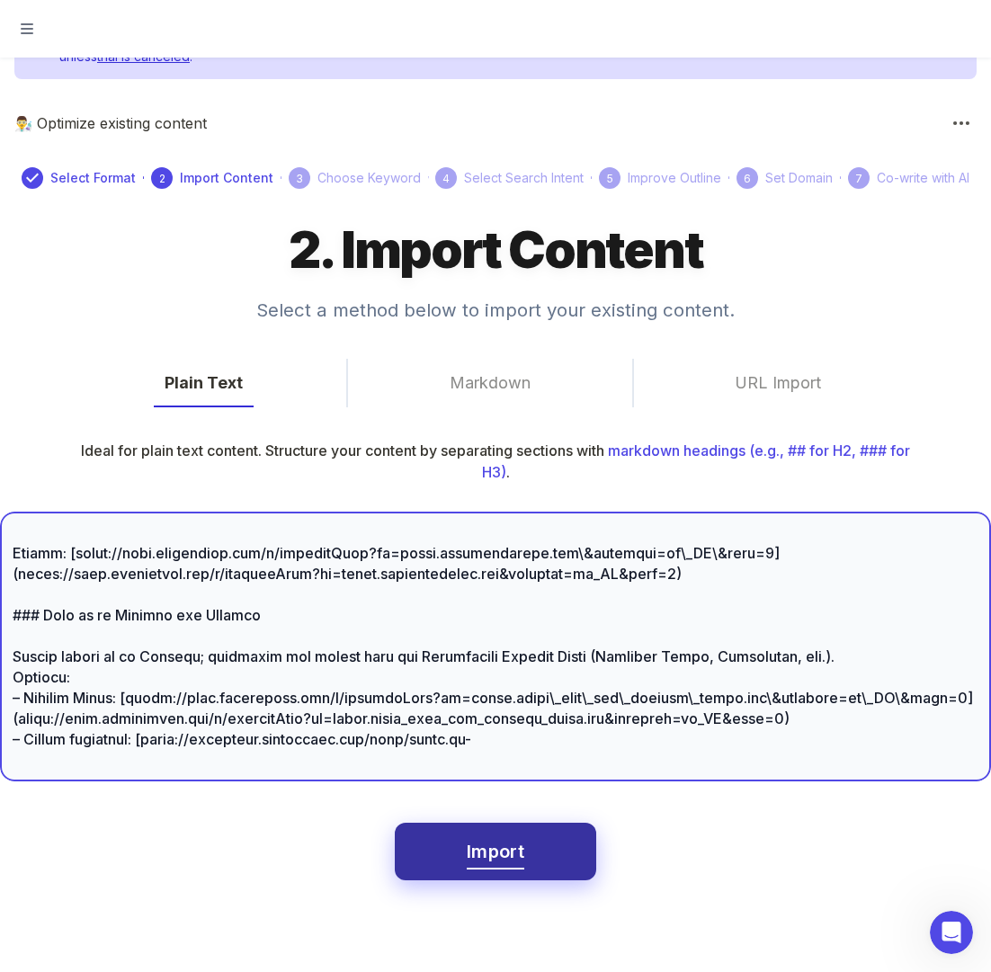
click at [493, 860] on span "Import" at bounding box center [496, 851] width 58 height 31
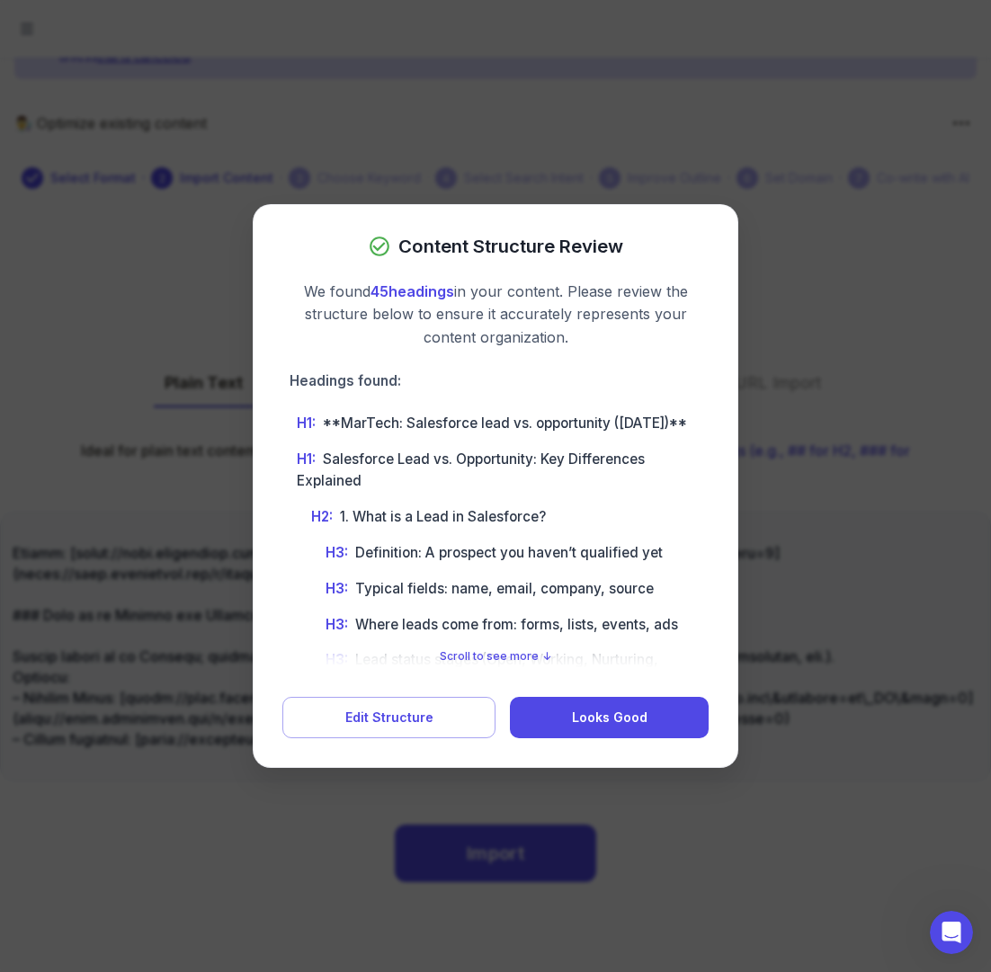
click at [109, 636] on div at bounding box center [495, 486] width 991 height 972
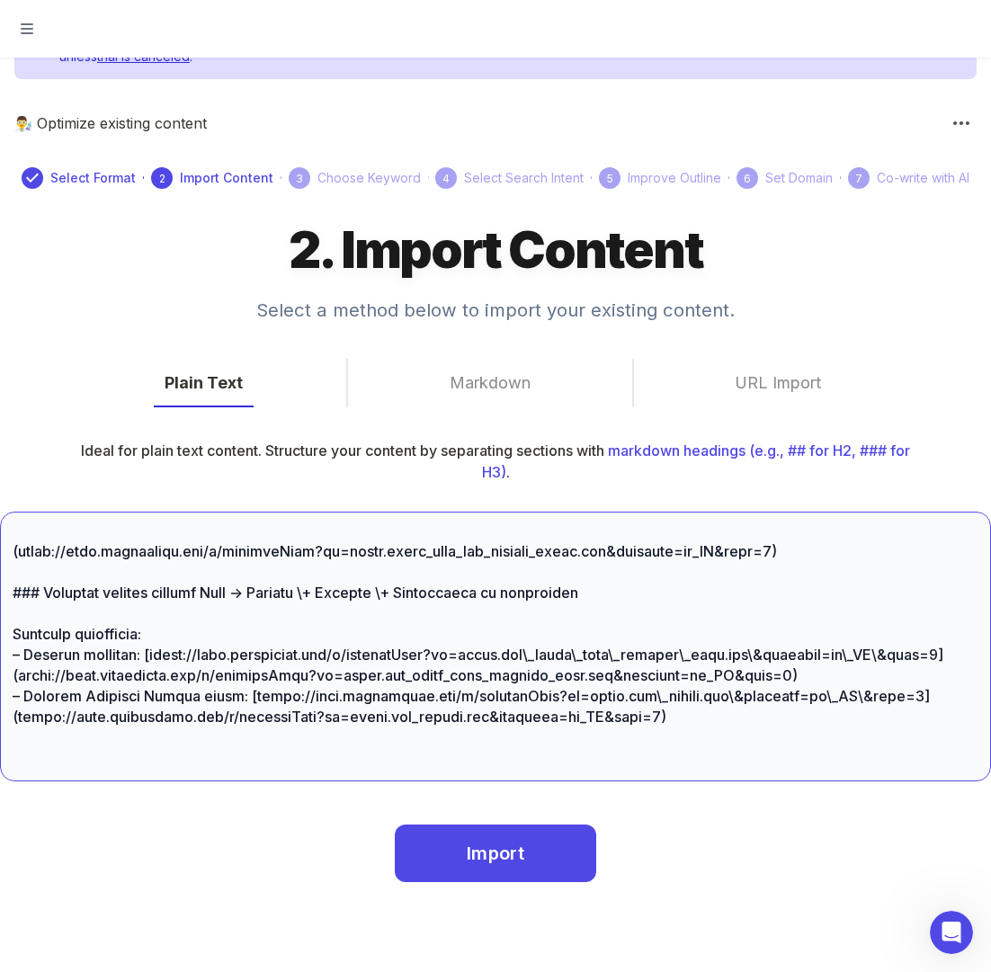
scroll to position [2839, 0]
